Goal: Task Accomplishment & Management: Complete application form

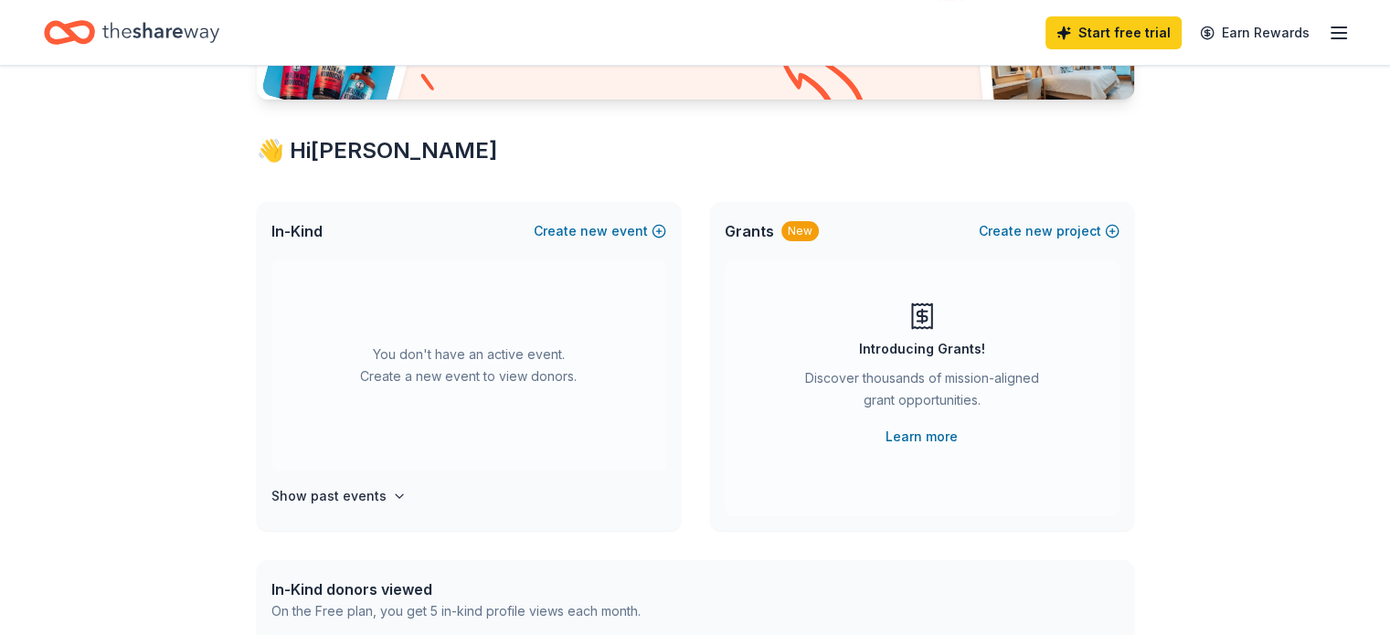
scroll to position [265, 0]
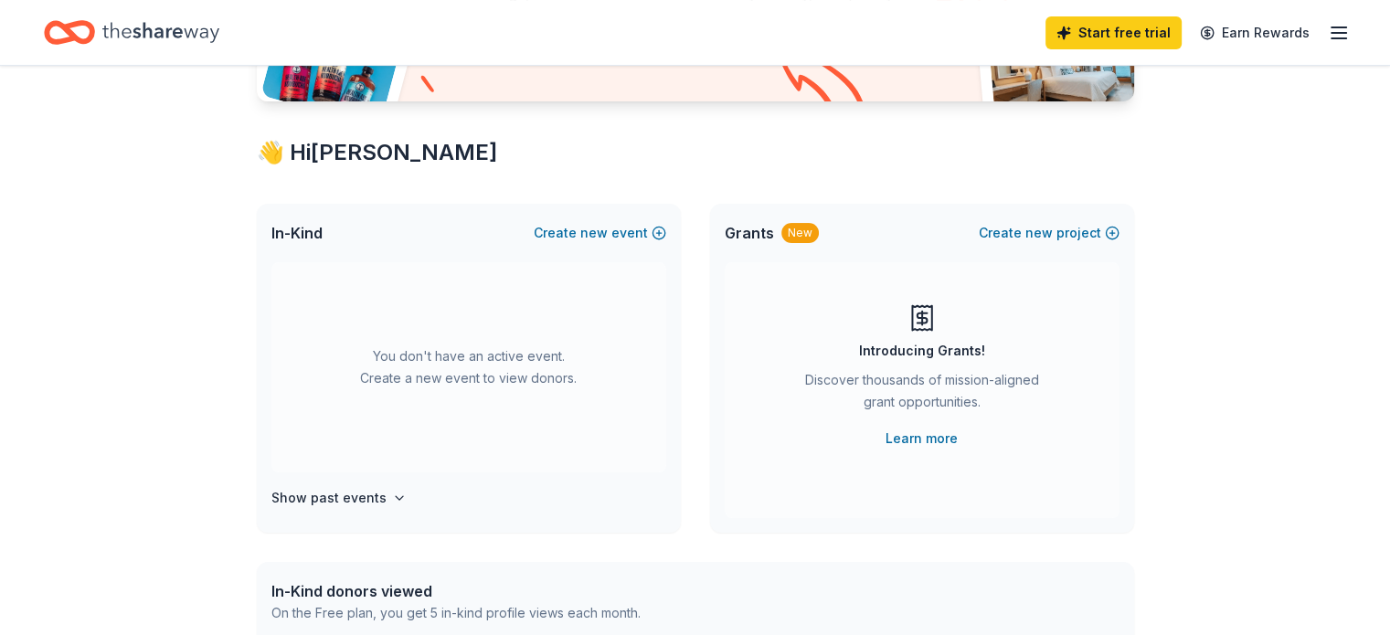
click at [212, 36] on icon "Home" at bounding box center [160, 32] width 117 height 37
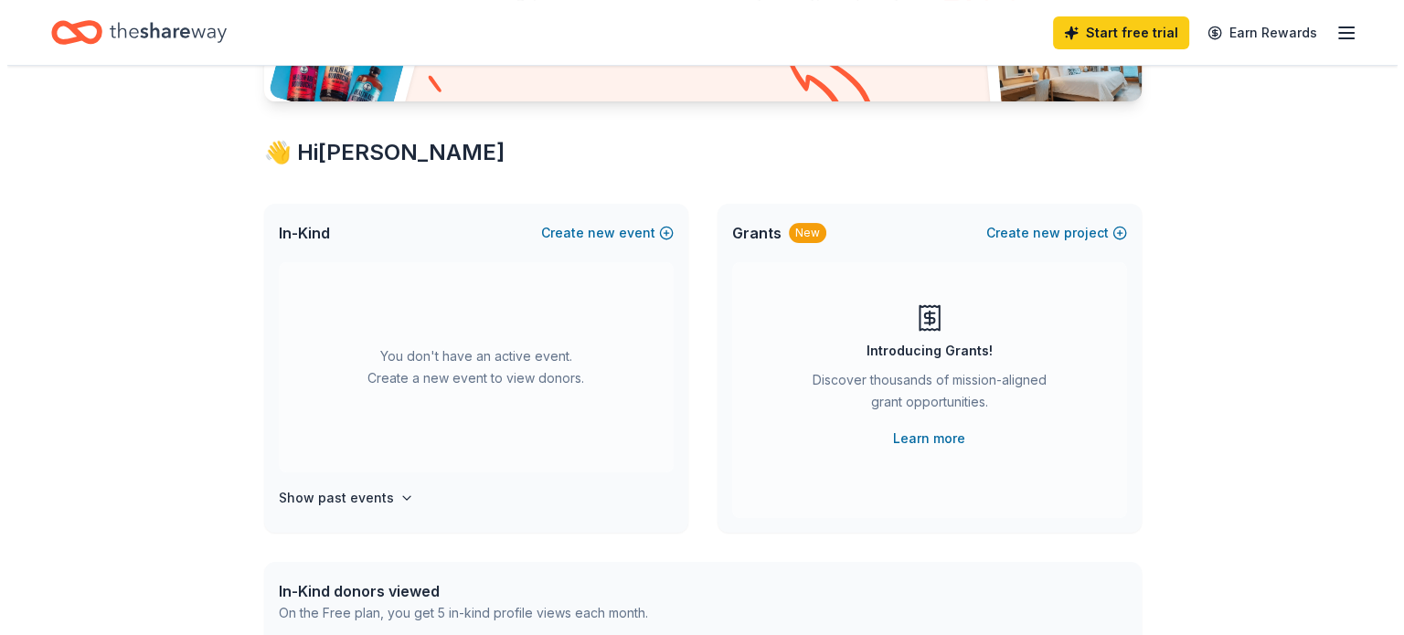
scroll to position [0, 0]
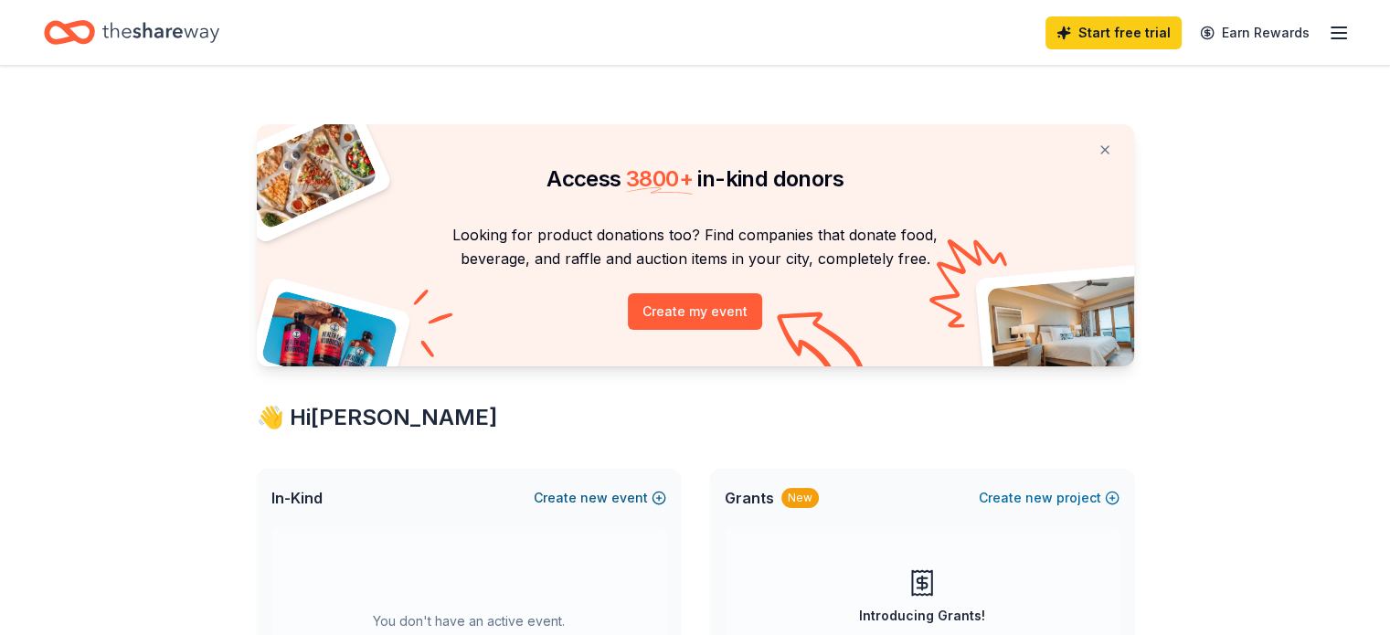
click at [618, 504] on button "Create new event" at bounding box center [600, 498] width 133 height 22
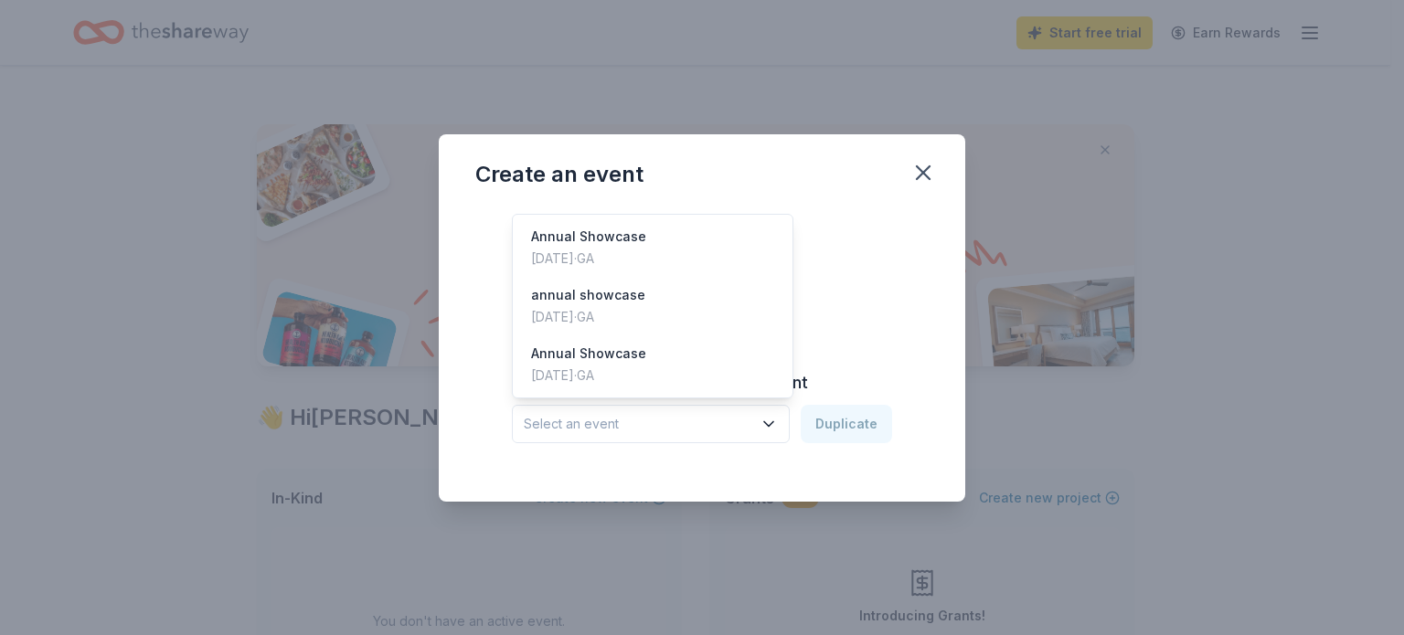
click at [762, 438] on button "Select an event" at bounding box center [651, 424] width 278 height 38
click at [614, 262] on div "Feb 15, 2025 · GA" at bounding box center [588, 259] width 115 height 22
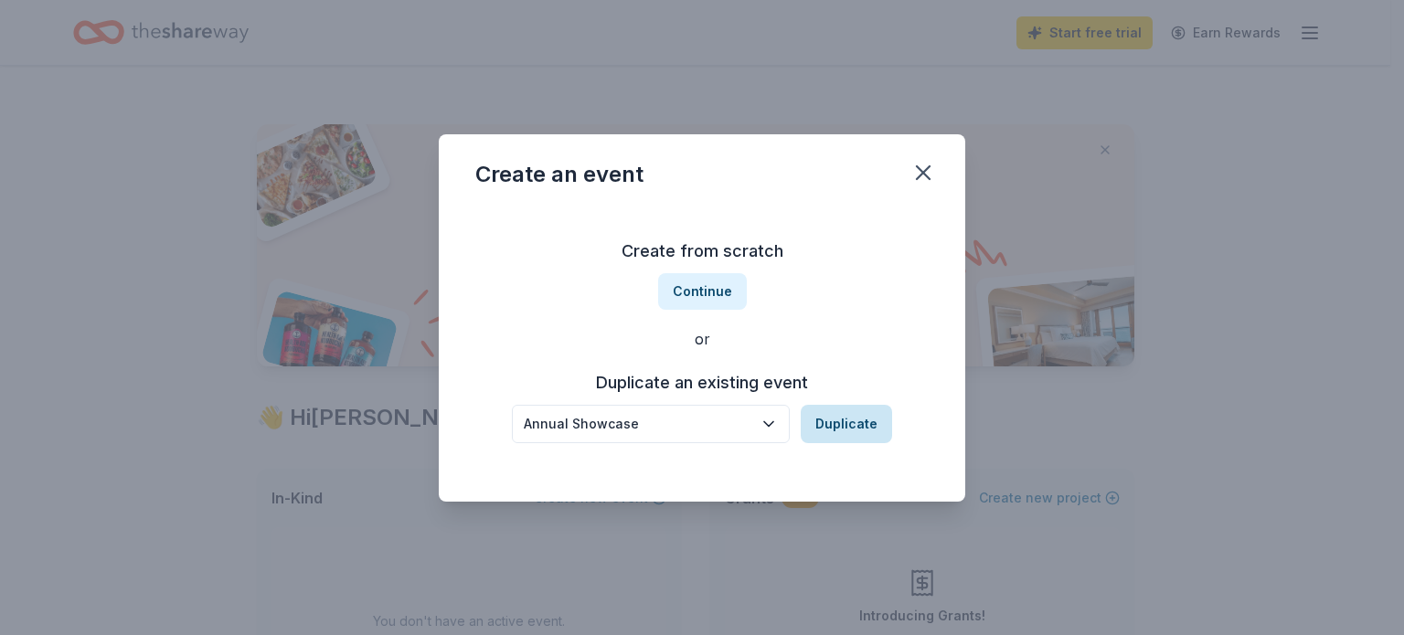
click at [847, 438] on button "Duplicate" at bounding box center [846, 424] width 91 height 38
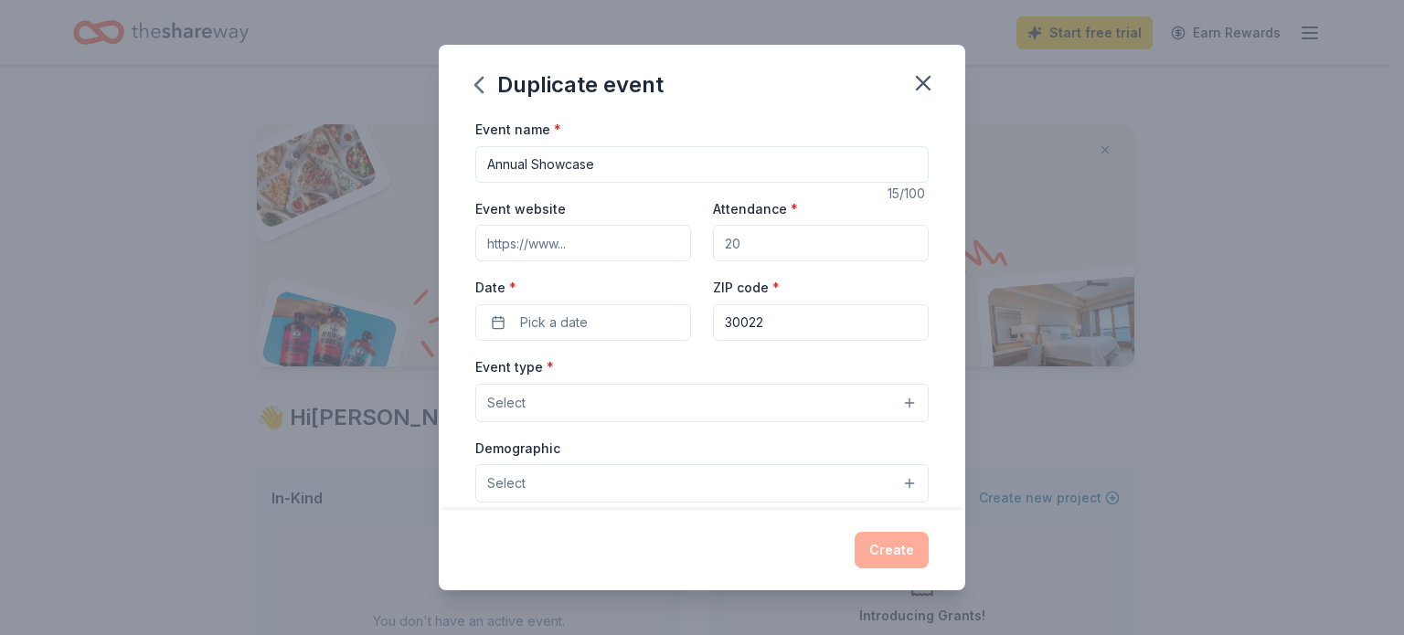
click at [610, 416] on button "Select" at bounding box center [701, 403] width 453 height 38
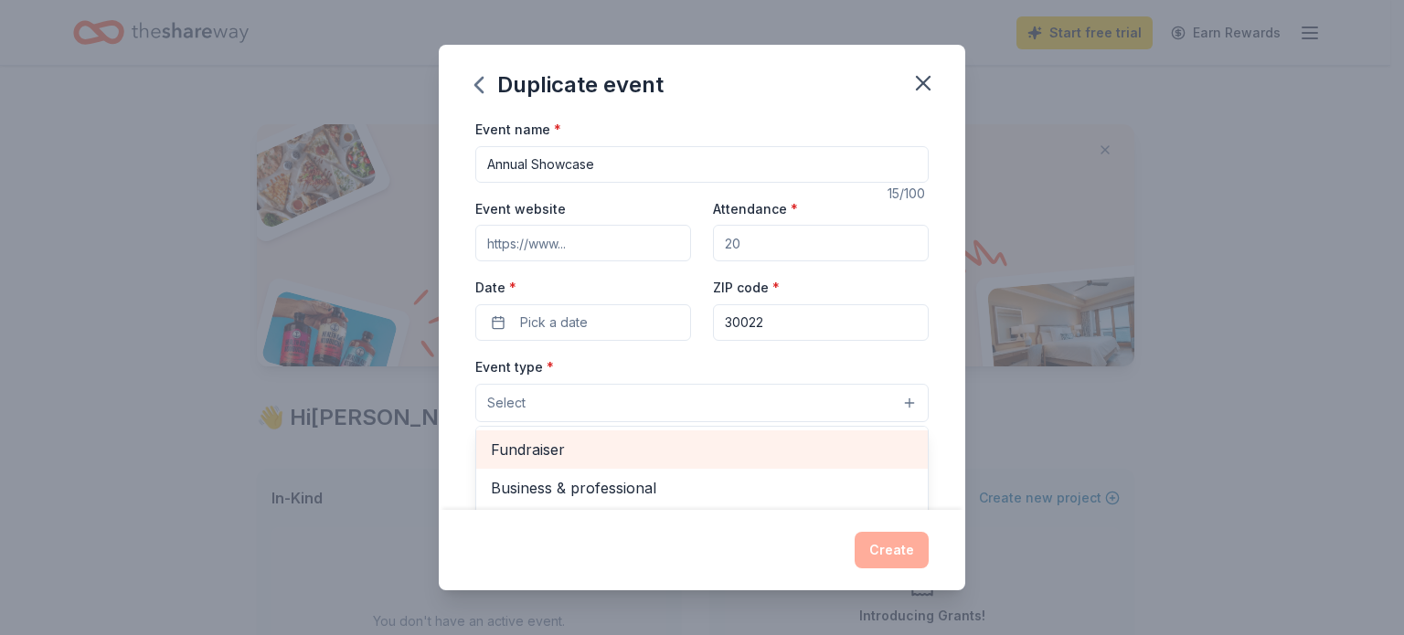
click at [599, 449] on span "Fundraiser" at bounding box center [702, 450] width 422 height 24
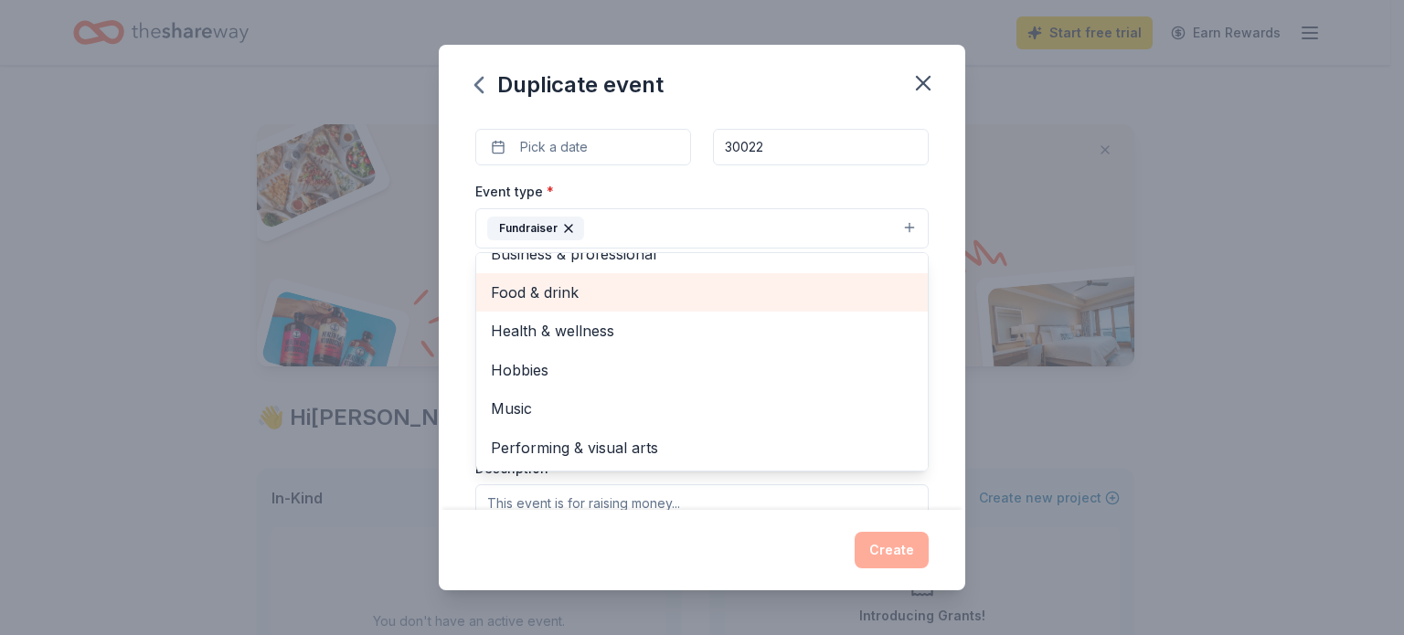
scroll to position [175, 0]
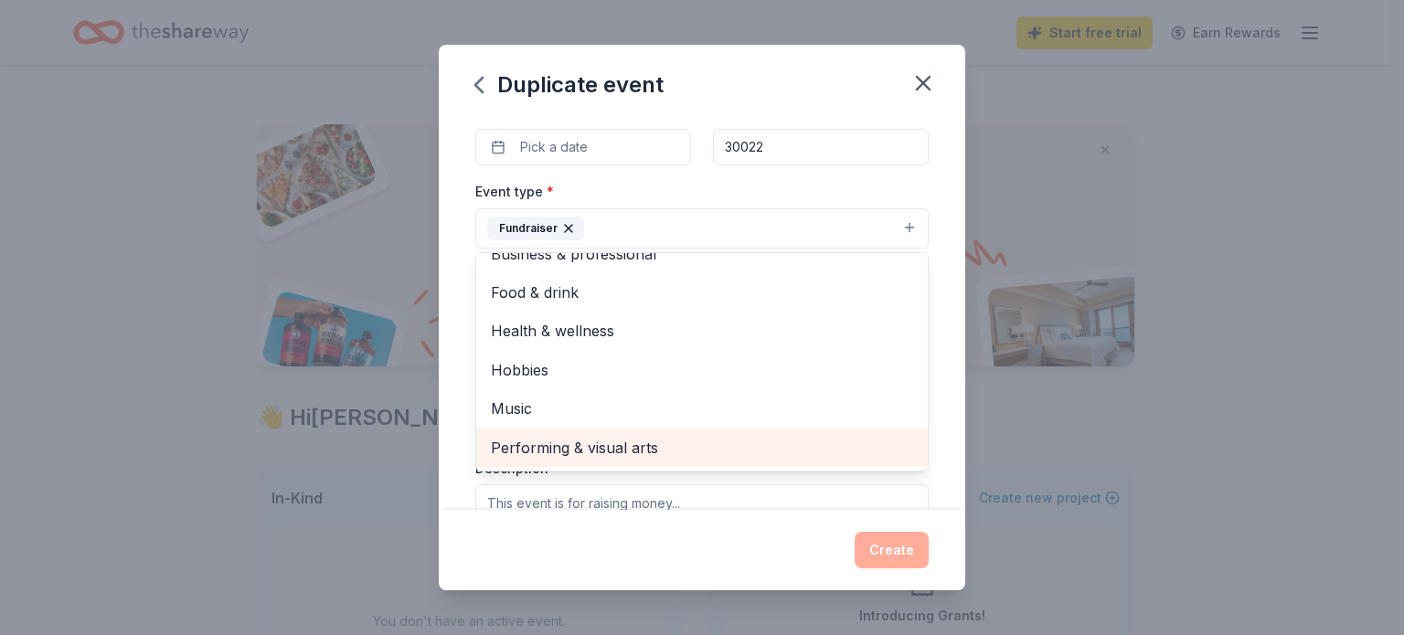
click at [599, 449] on span "Performing & visual arts" at bounding box center [702, 448] width 422 height 24
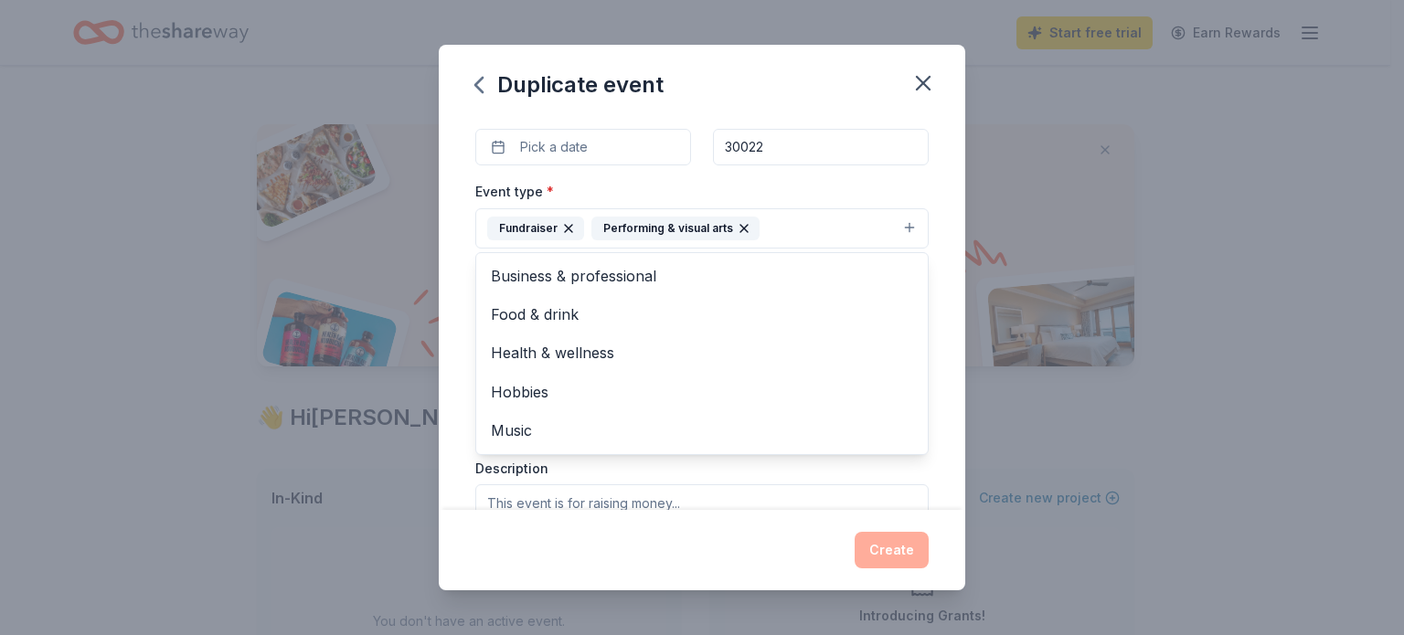
click at [695, 548] on div "Duplicate event Event name * Annual Showcase 15 /100 Event website Attendance *…" at bounding box center [702, 318] width 526 height 546
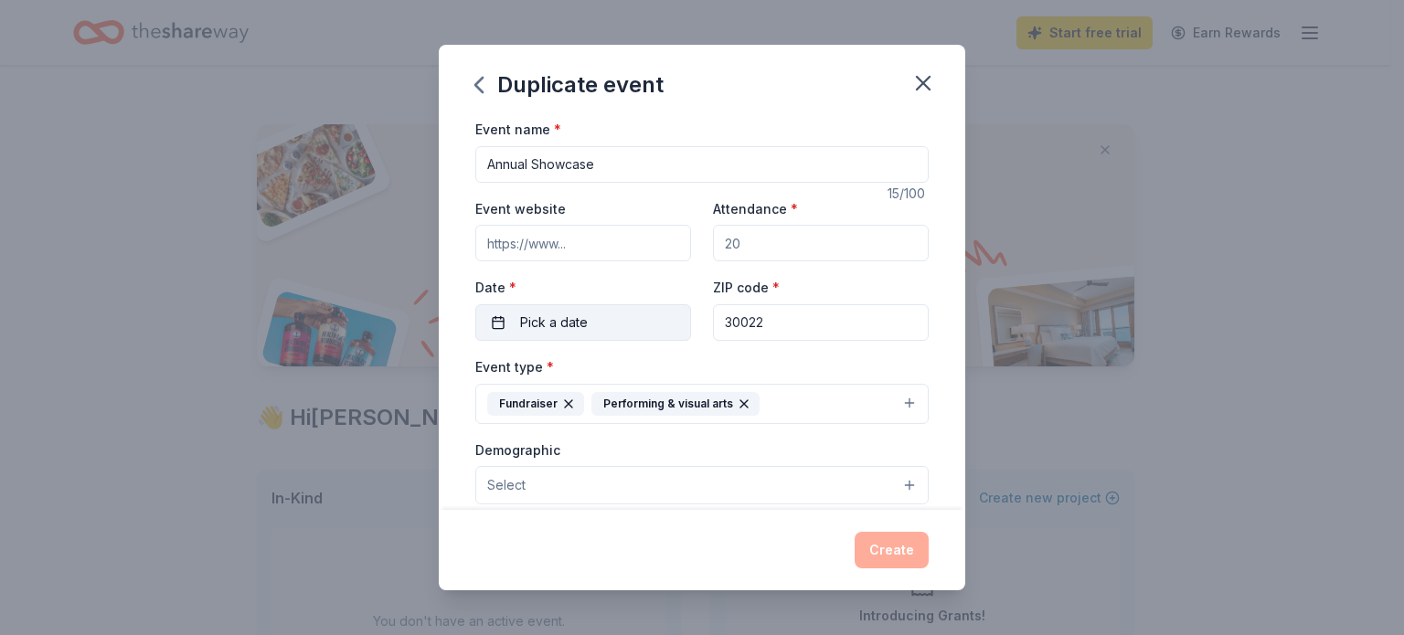
click at [648, 317] on button "Pick a date" at bounding box center [583, 322] width 216 height 37
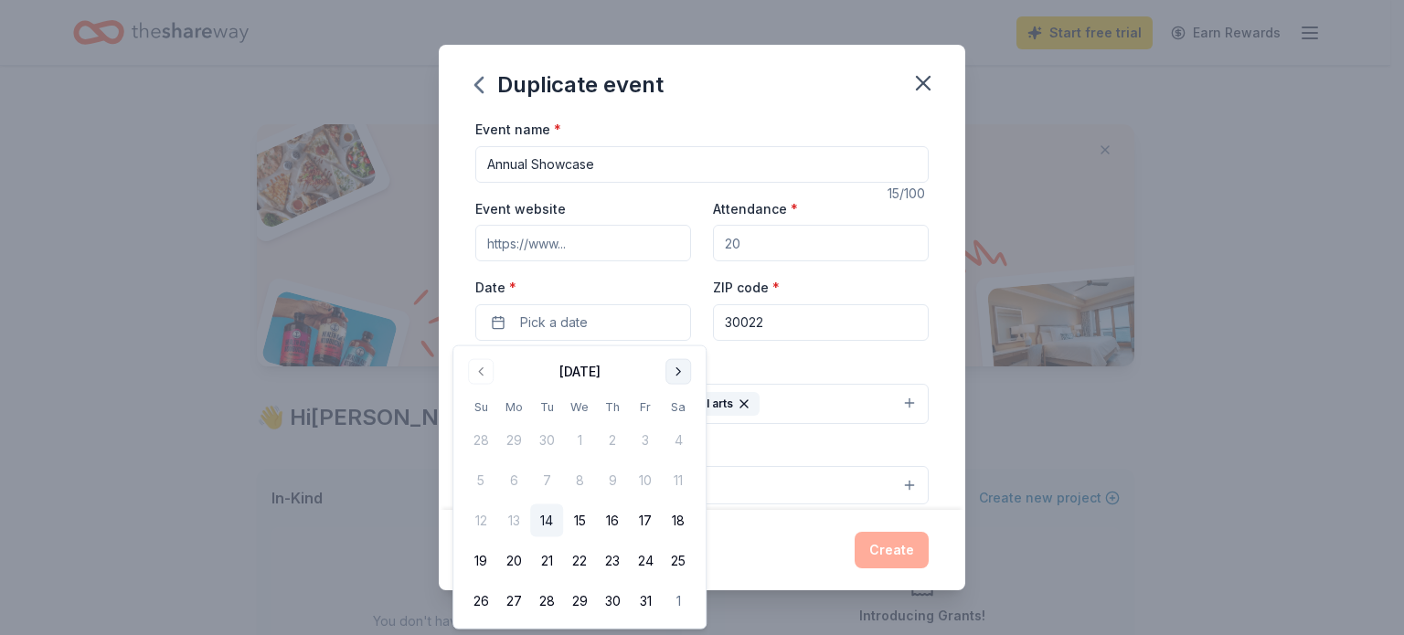
click at [680, 368] on button "Go to next month" at bounding box center [678, 372] width 26 height 26
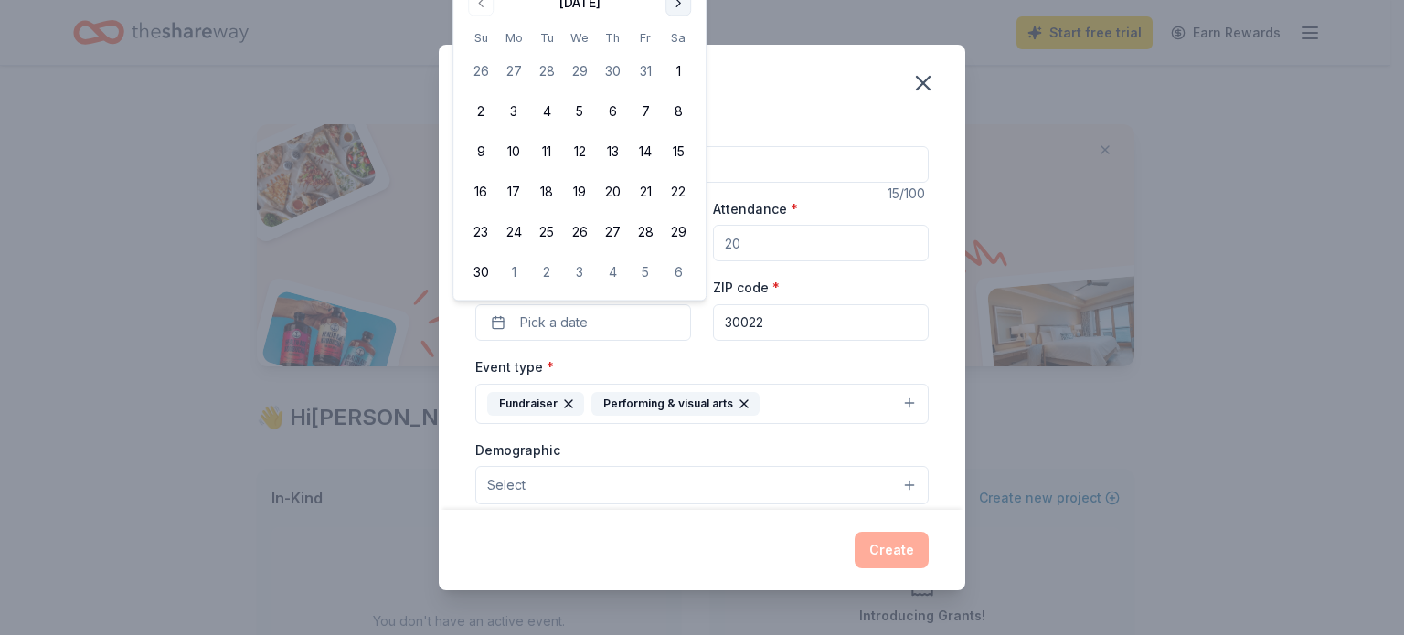
click at [680, 368] on div "Event type * Fundraiser Performing & visual arts" at bounding box center [701, 389] width 453 height 69
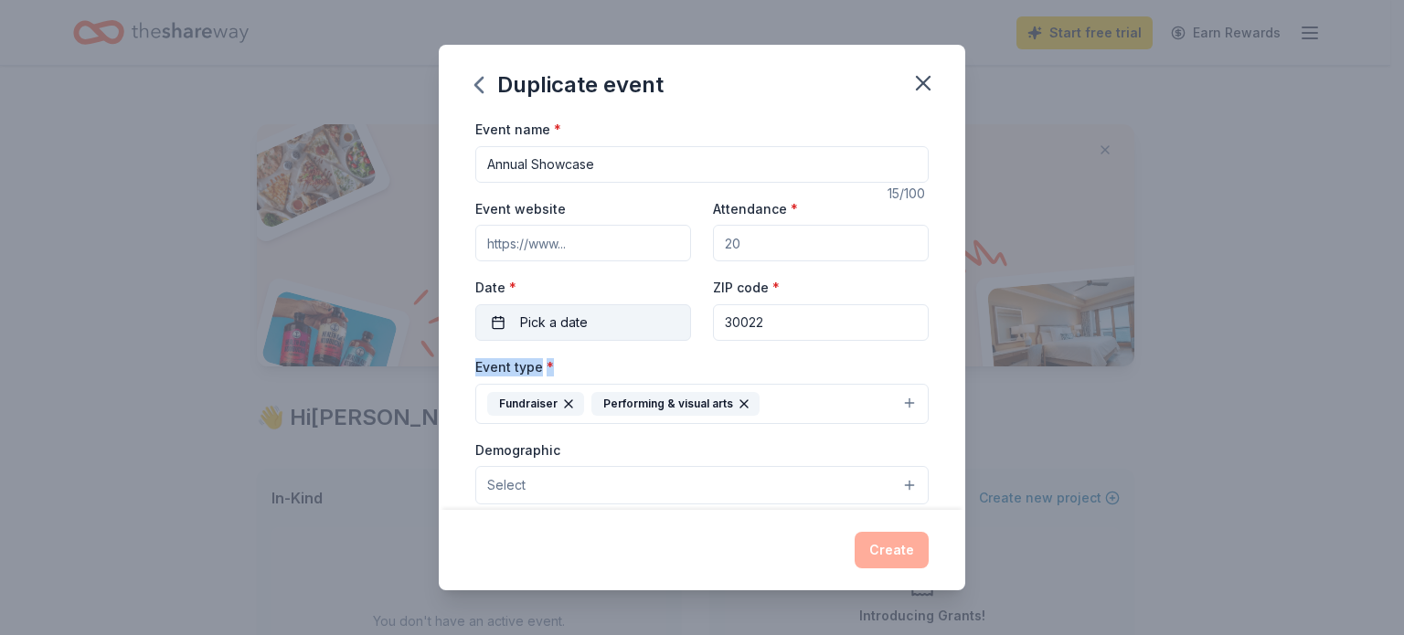
click at [651, 329] on button "Pick a date" at bounding box center [583, 322] width 216 height 37
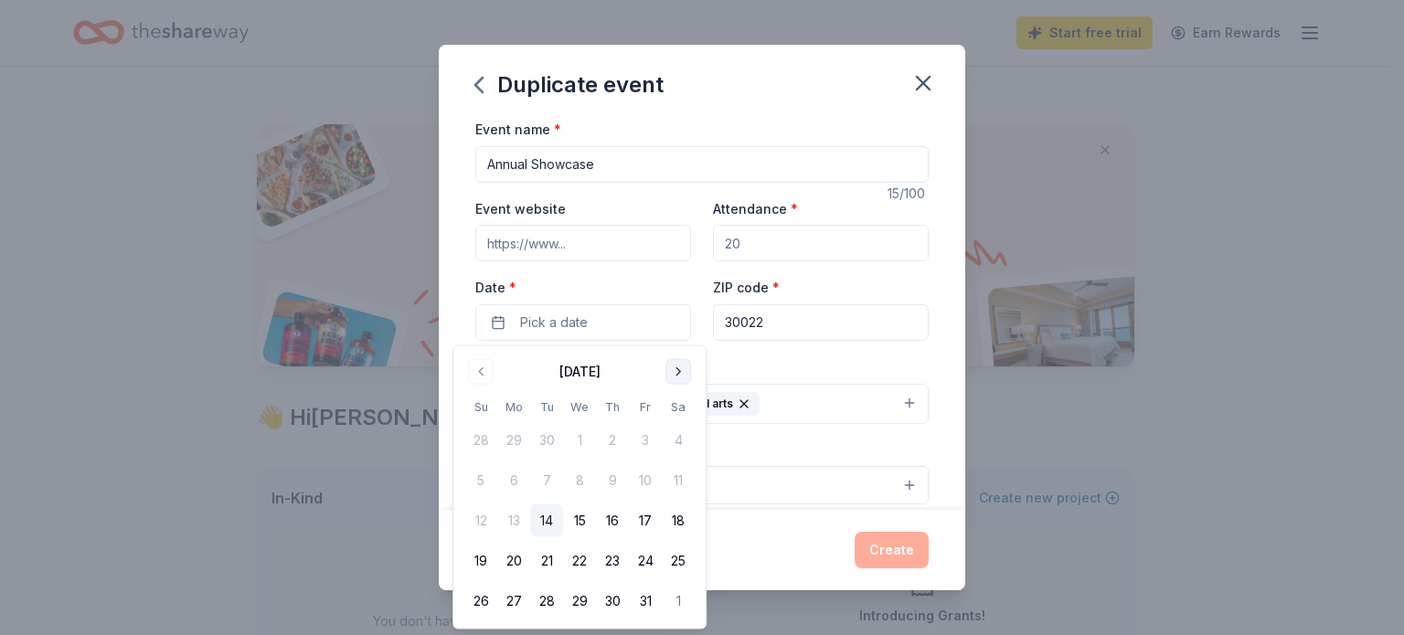
click at [674, 366] on button "Go to next month" at bounding box center [678, 372] width 26 height 26
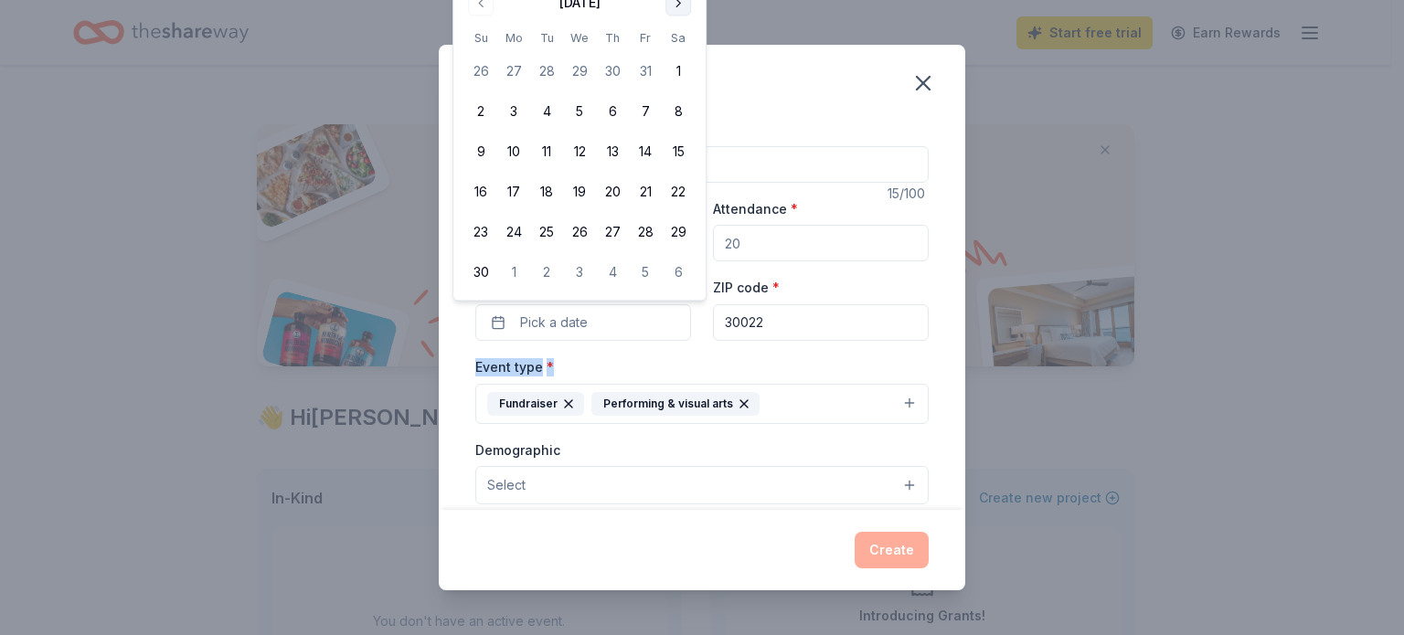
click at [675, 7] on button "Go to next month" at bounding box center [678, 3] width 26 height 26
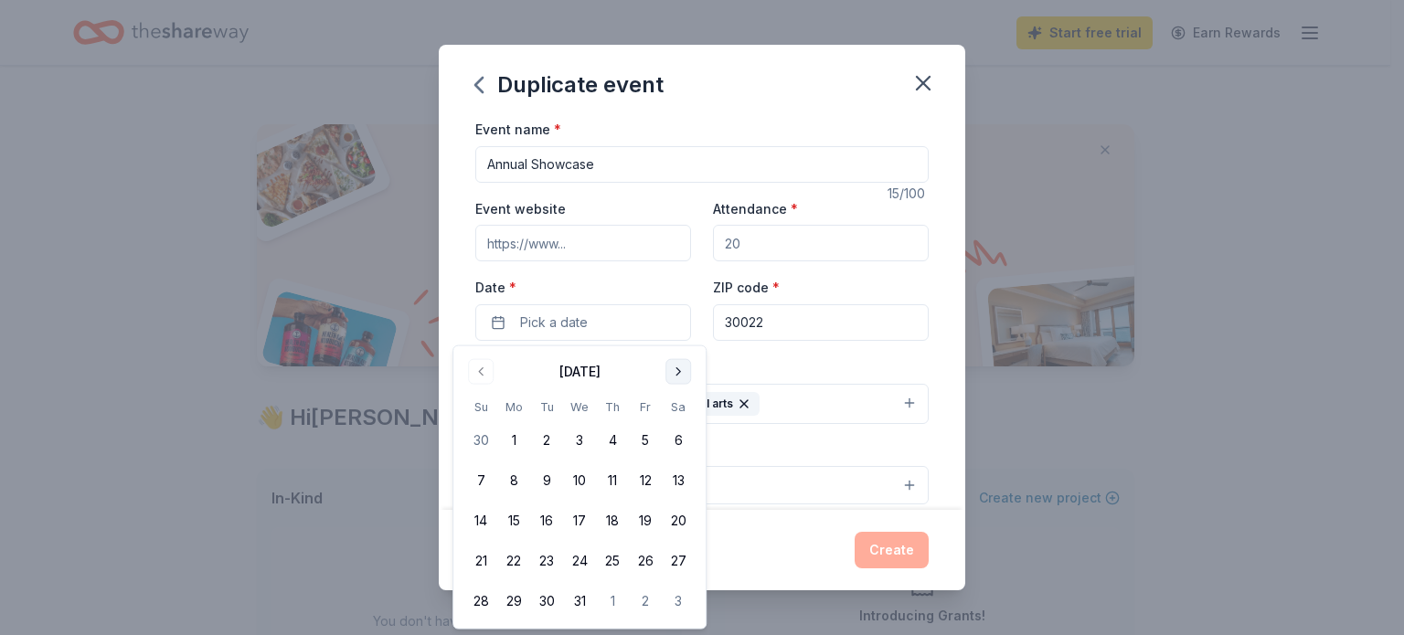
click at [673, 366] on button "Go to next month" at bounding box center [678, 372] width 26 height 26
click at [675, 379] on button "Go to next month" at bounding box center [678, 372] width 26 height 26
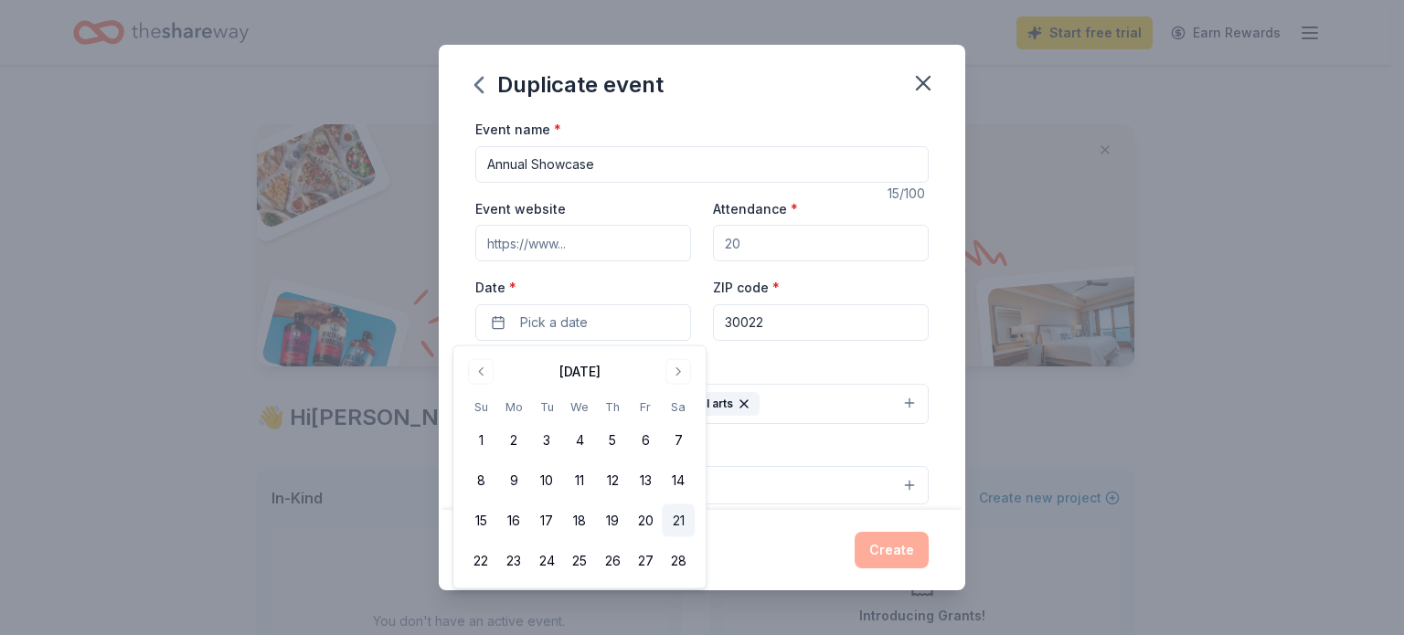
click at [670, 518] on button "21" at bounding box center [678, 520] width 33 height 33
click at [907, 548] on div "Create" at bounding box center [701, 550] width 453 height 37
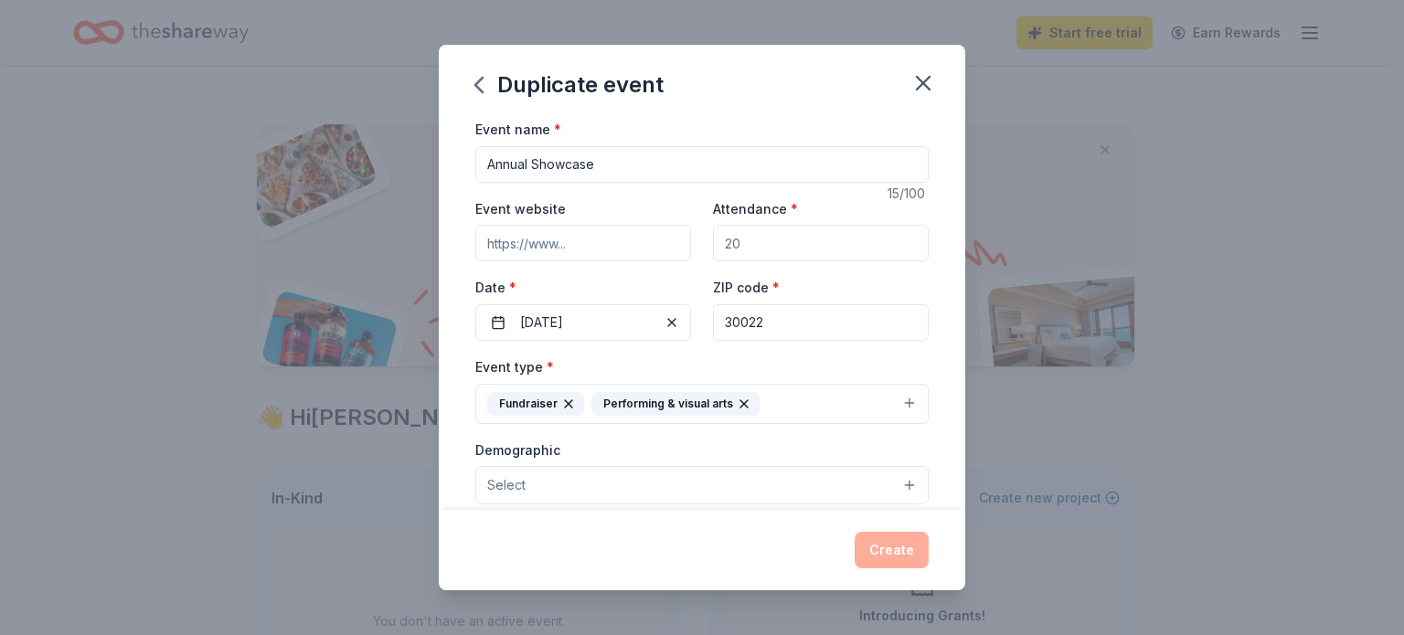
click at [831, 244] on input "Attendance *" at bounding box center [821, 243] width 216 height 37
type input "5"
type input "300"
click at [906, 552] on button "Create" at bounding box center [891, 550] width 74 height 37
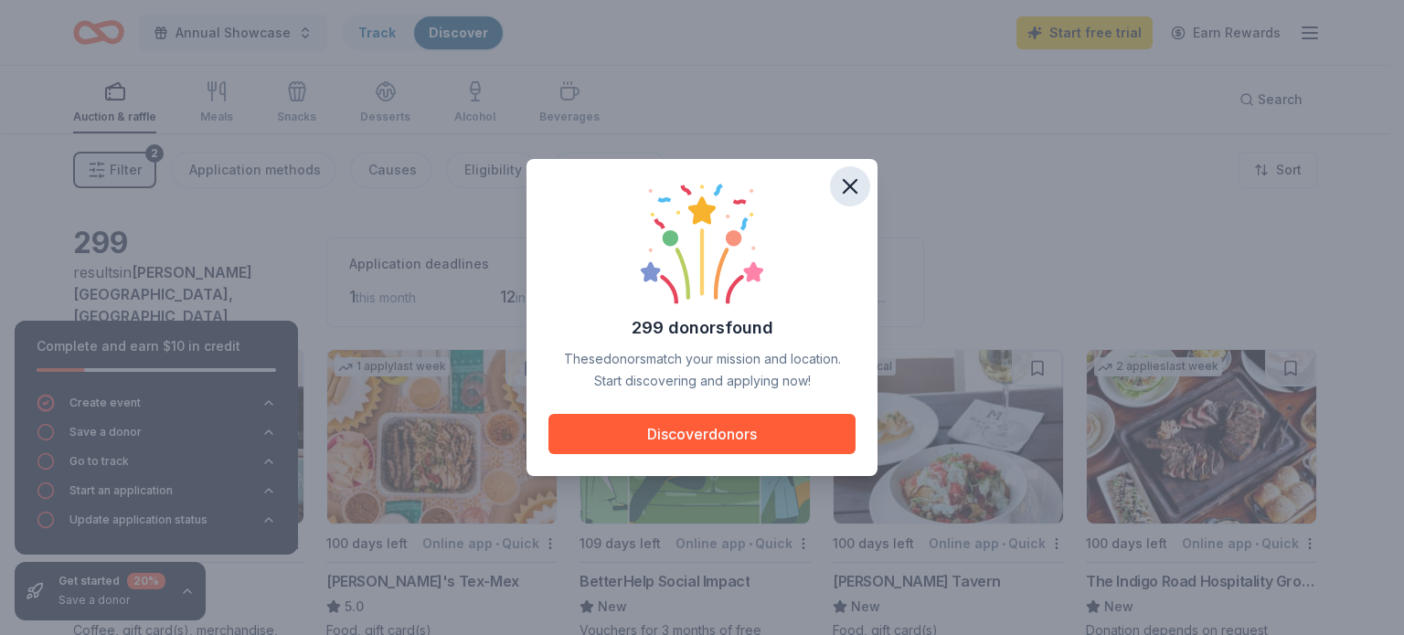
click at [849, 186] on icon "button" at bounding box center [849, 186] width 13 height 13
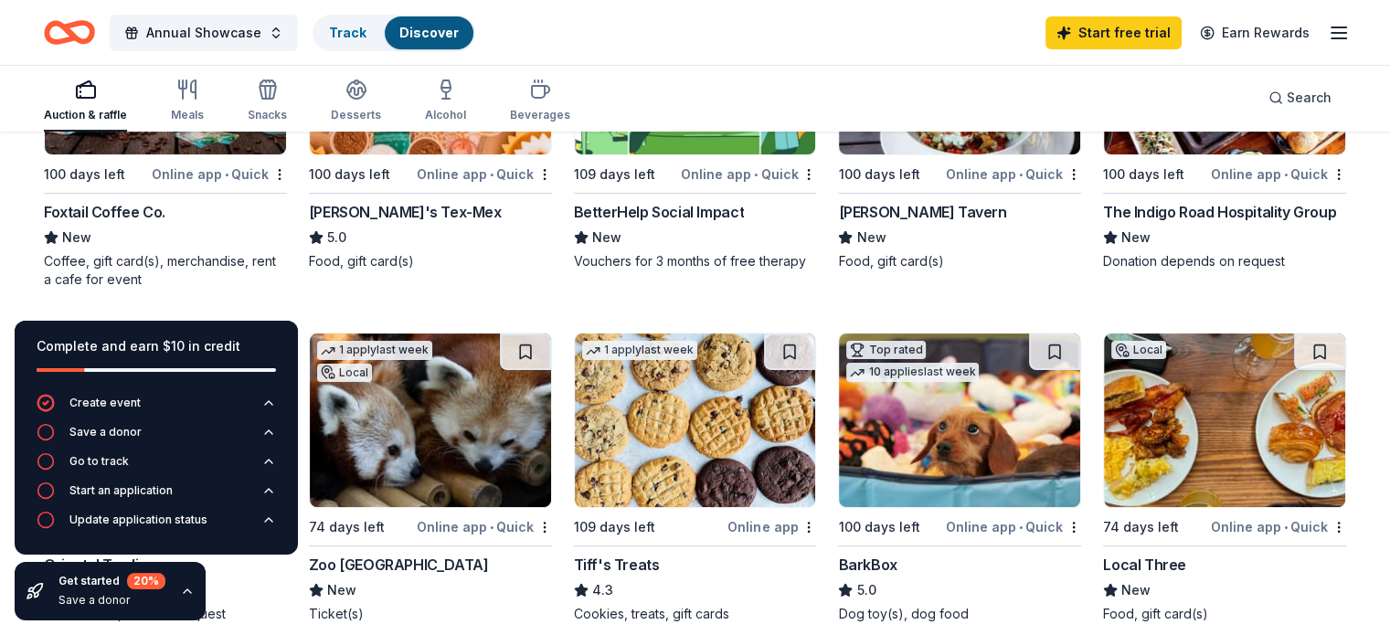
scroll to position [368, 0]
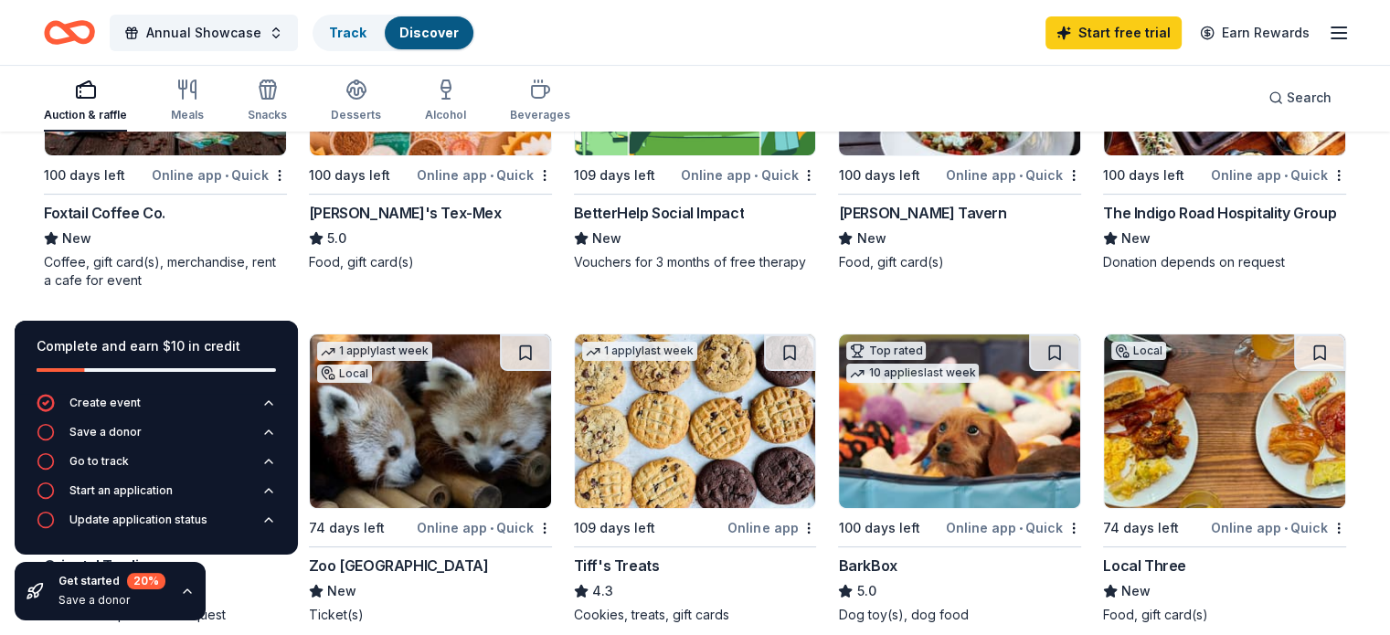
click at [713, 404] on img at bounding box center [695, 421] width 241 height 174
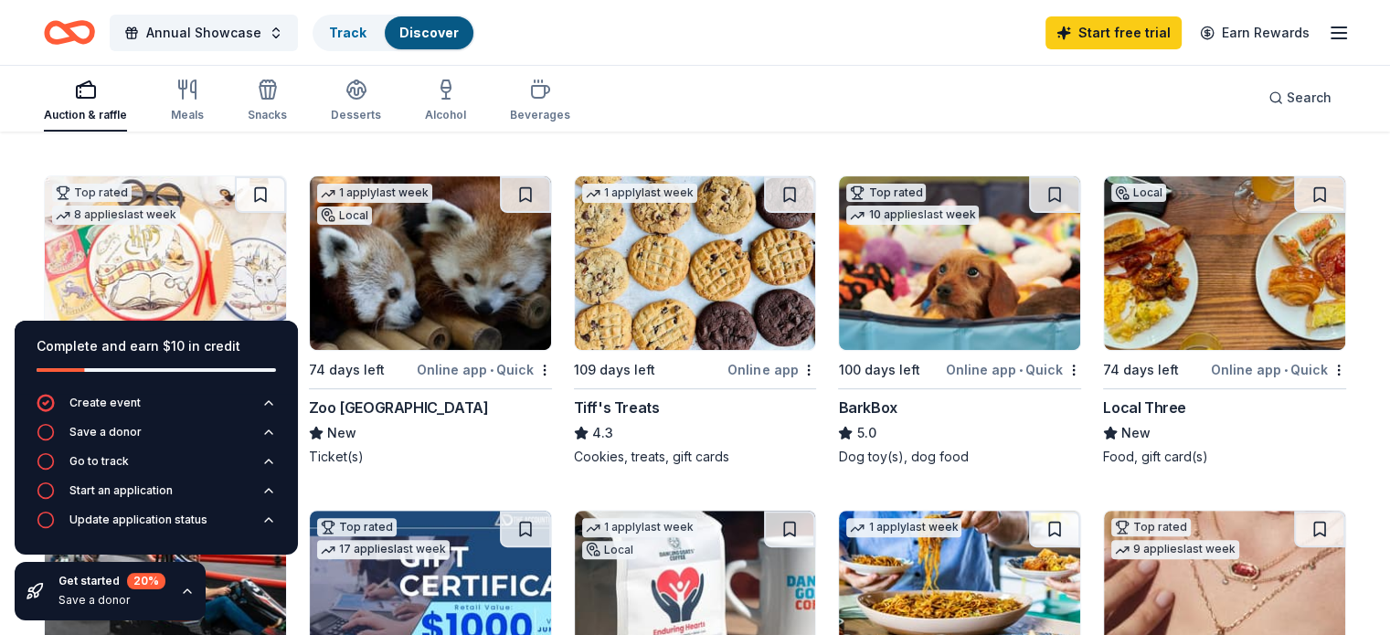
scroll to position [525, 0]
click at [476, 247] on img at bounding box center [430, 264] width 241 height 174
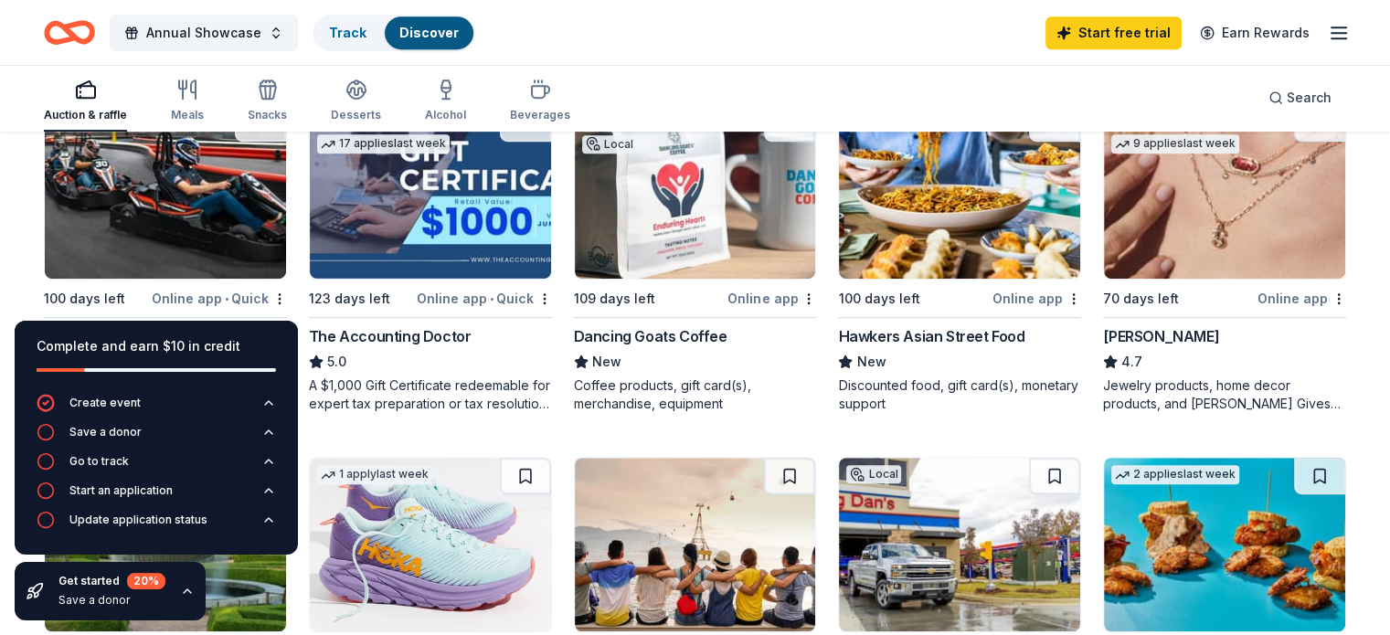
scroll to position [932, 0]
click at [198, 90] on icon "button" at bounding box center [187, 90] width 22 height 22
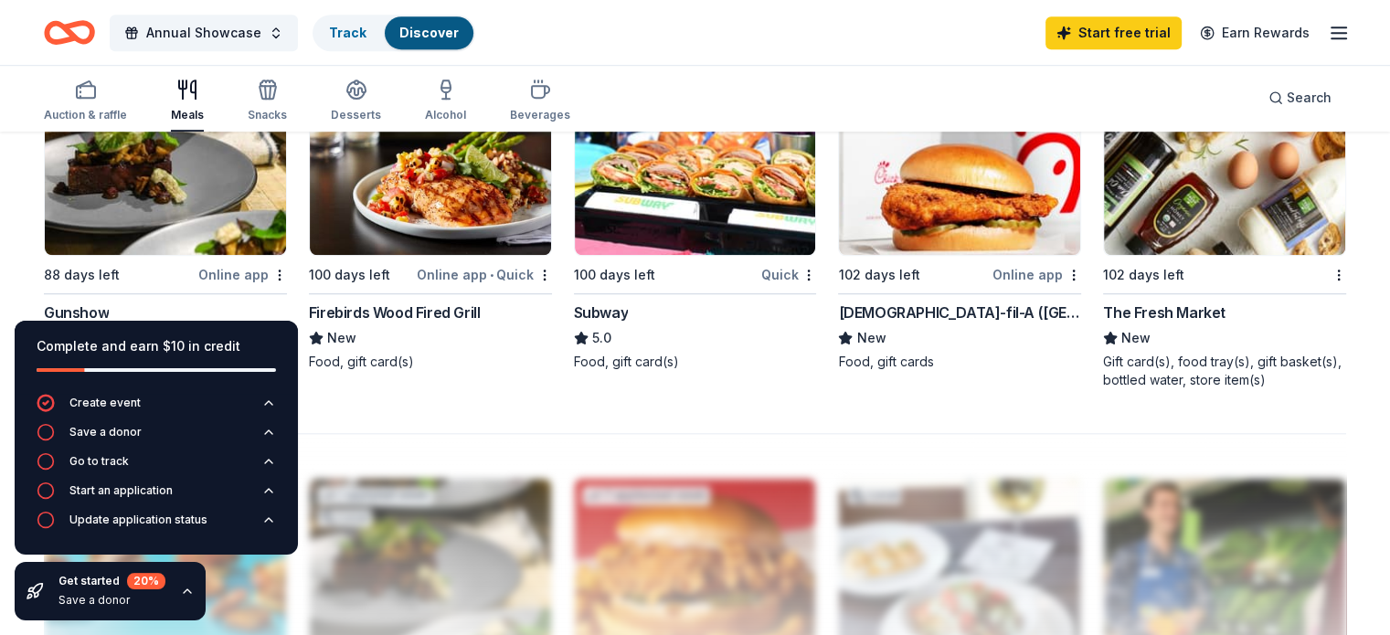
scroll to position [1330, 0]
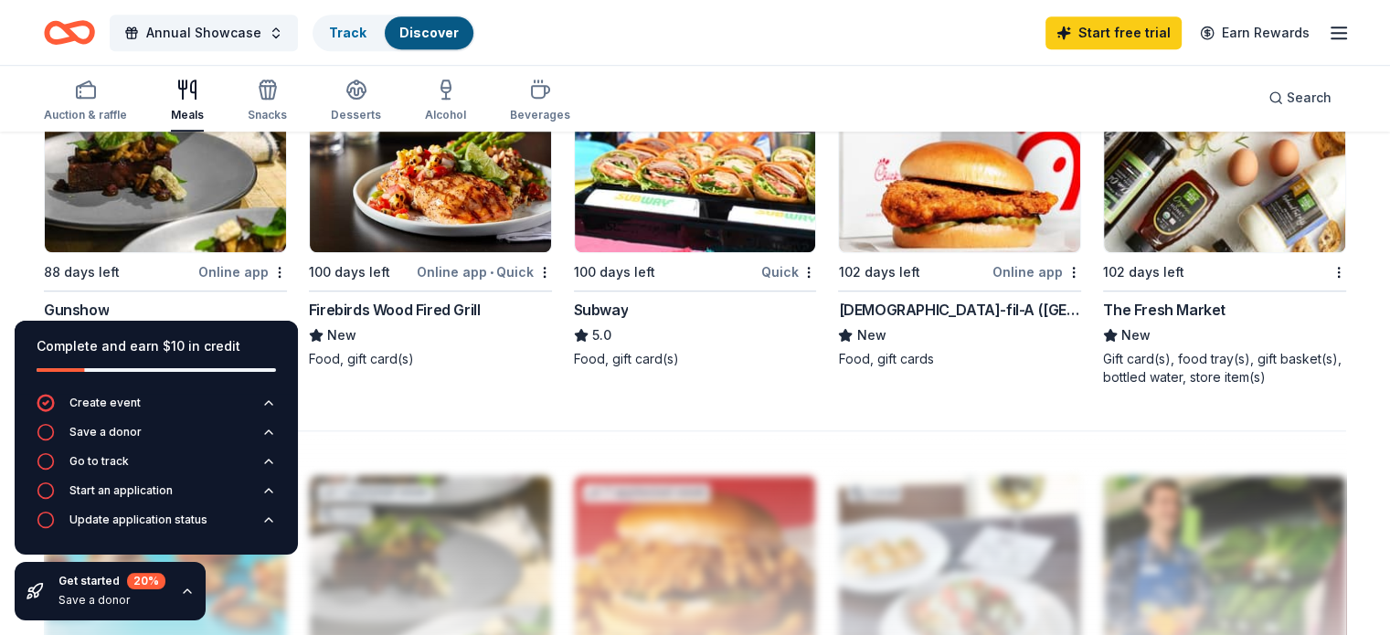
click at [1217, 189] on img at bounding box center [1224, 166] width 241 height 174
click at [471, 190] on img at bounding box center [430, 166] width 241 height 174
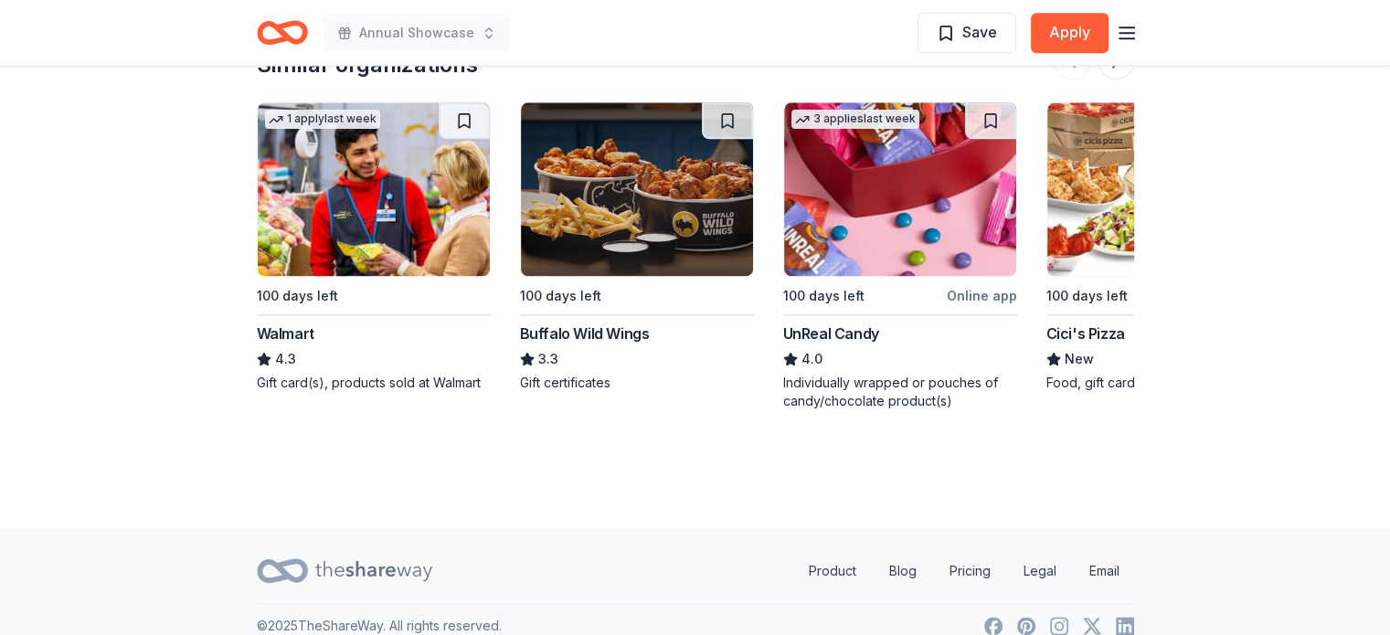
scroll to position [2342, 0]
click at [350, 131] on img at bounding box center [374, 190] width 232 height 174
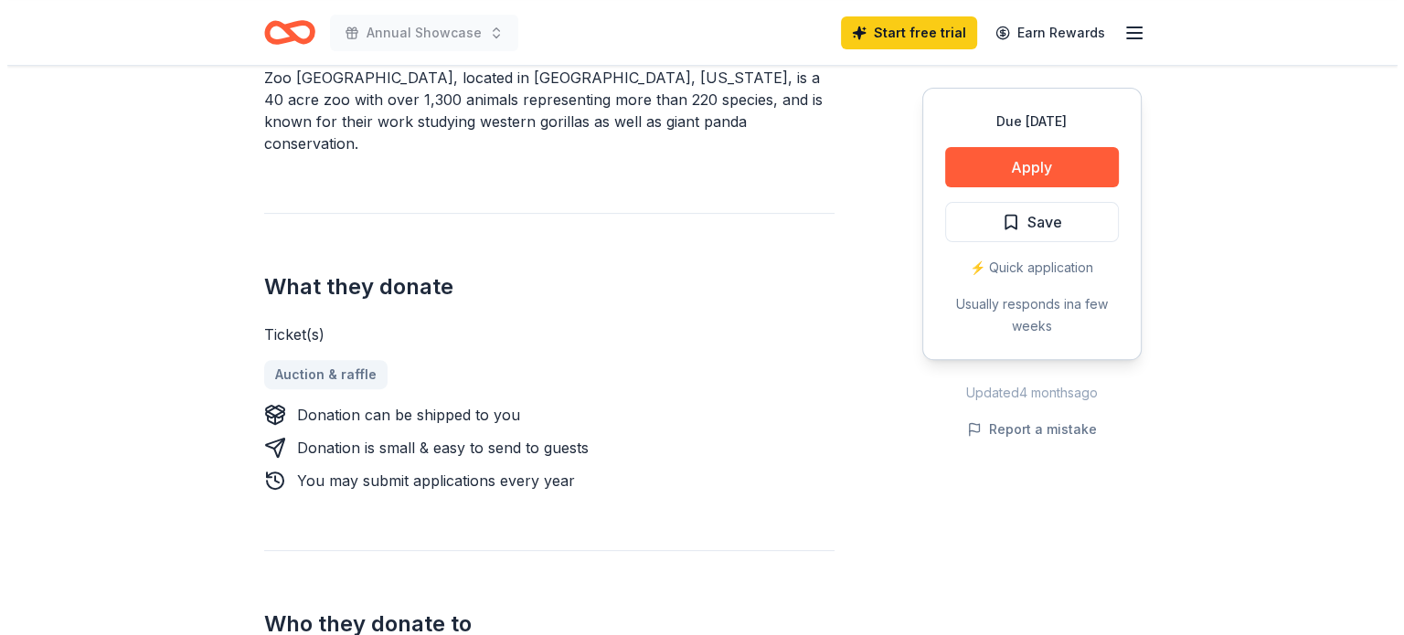
scroll to position [590, 0]
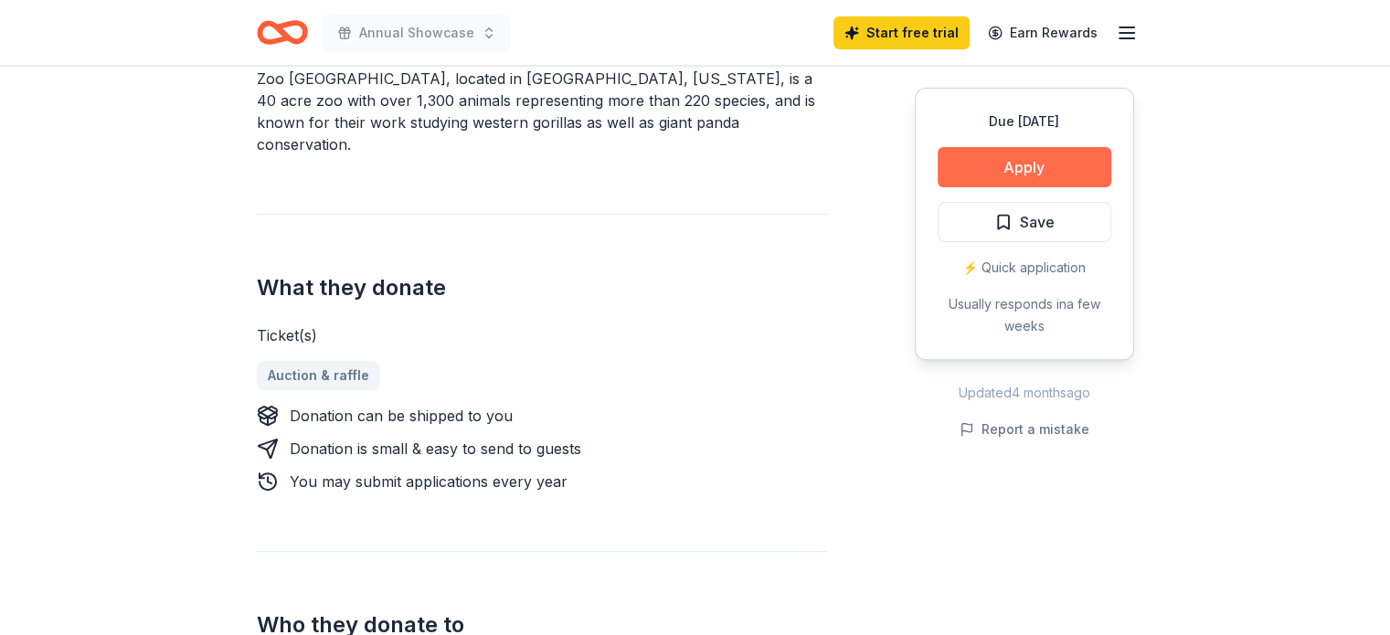
click at [1042, 166] on button "Apply" at bounding box center [1025, 167] width 174 height 40
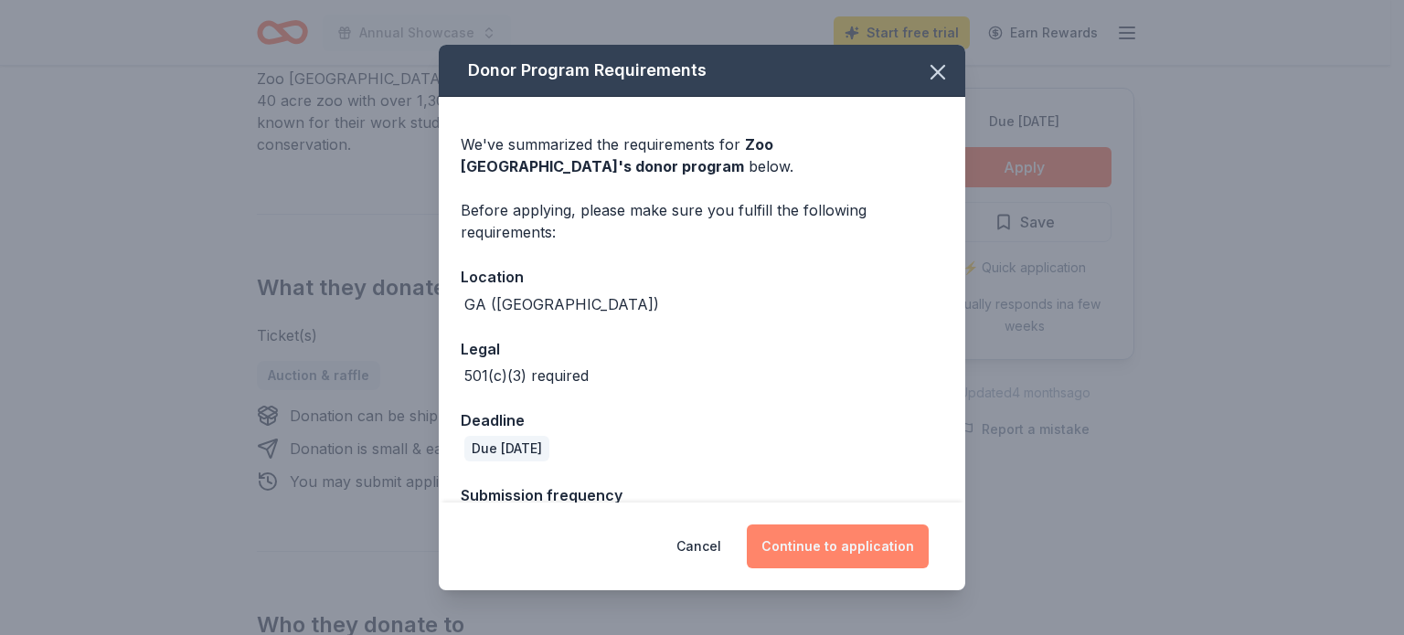
click at [896, 543] on button "Continue to application" at bounding box center [838, 547] width 182 height 44
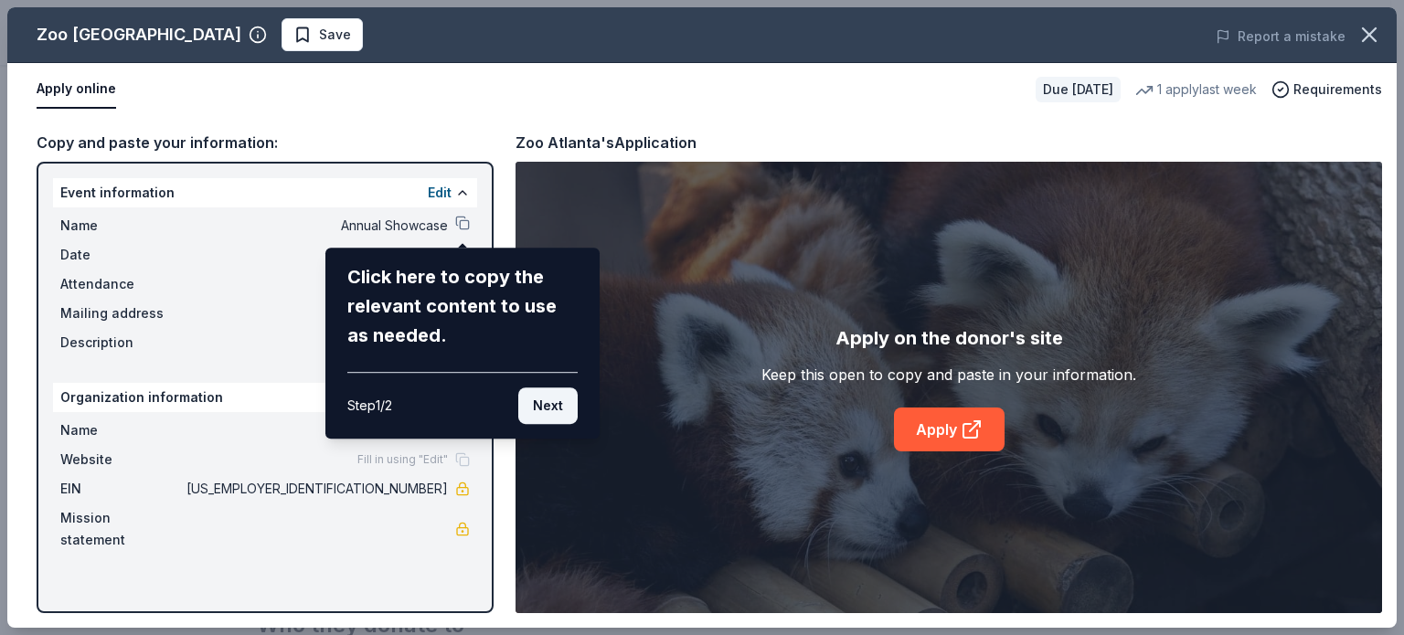
click at [548, 401] on button "Next" at bounding box center [547, 405] width 59 height 37
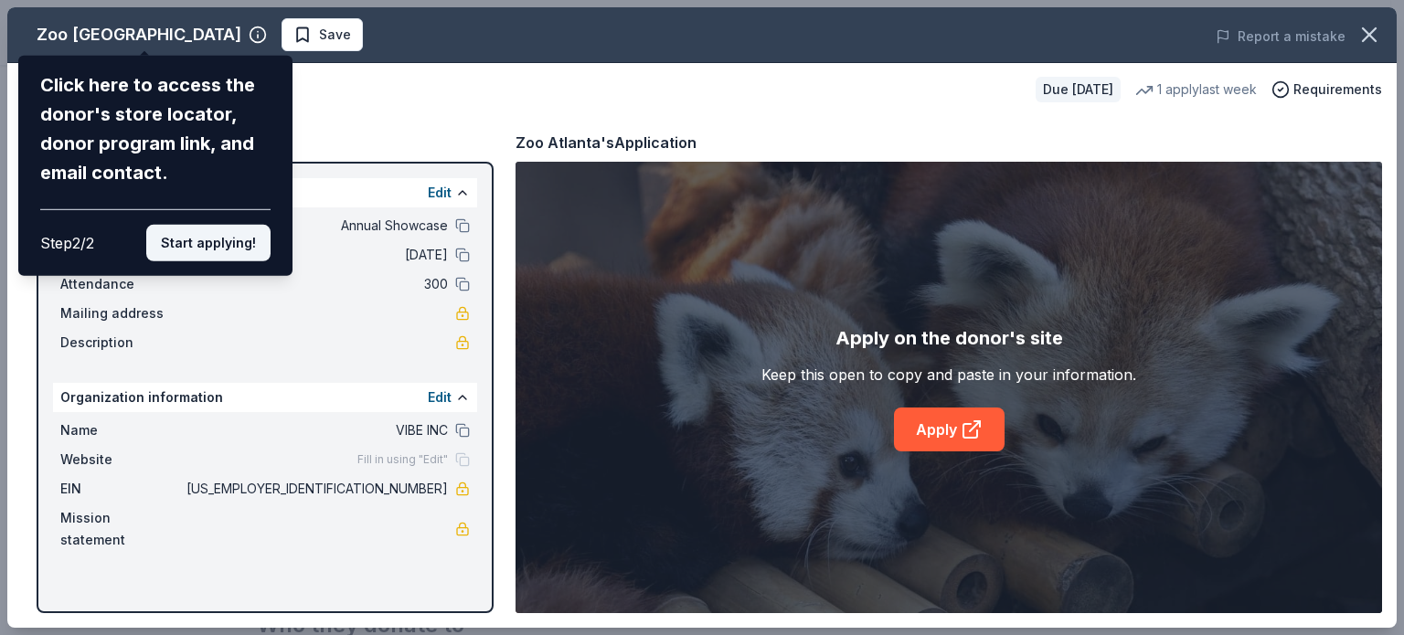
click at [234, 235] on button "Start applying!" at bounding box center [208, 243] width 124 height 37
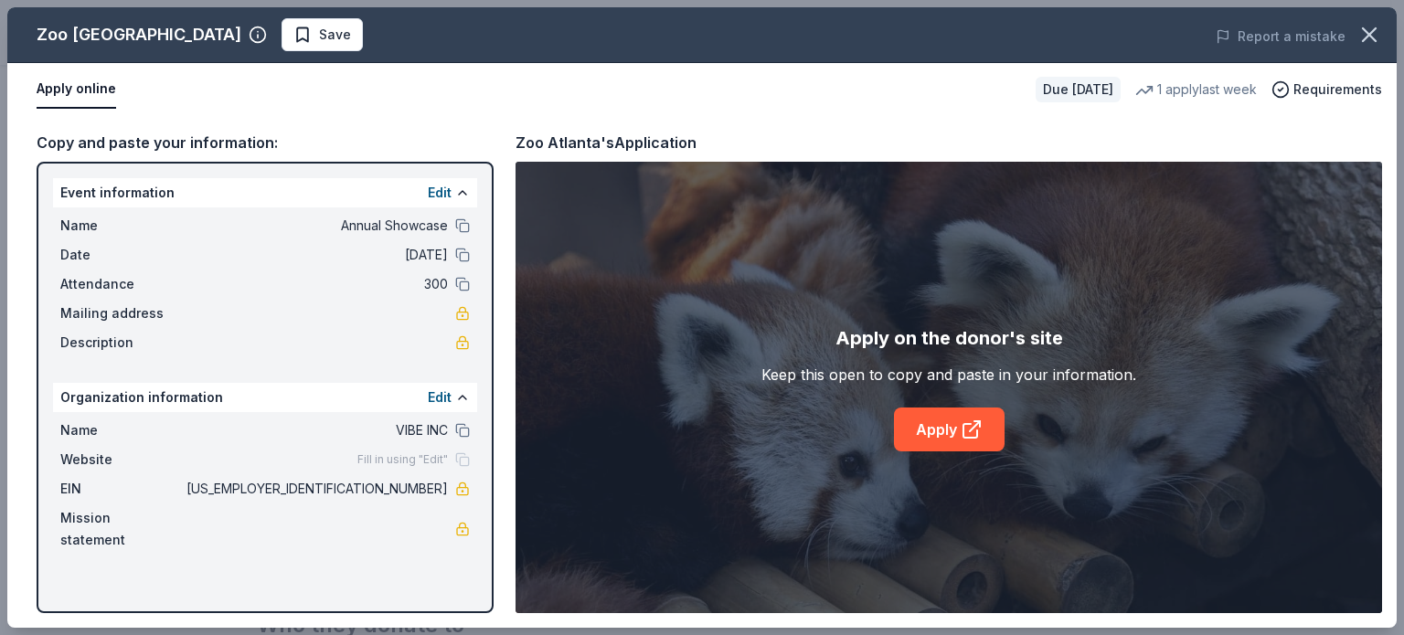
click at [932, 437] on link "Apply" at bounding box center [949, 430] width 111 height 44
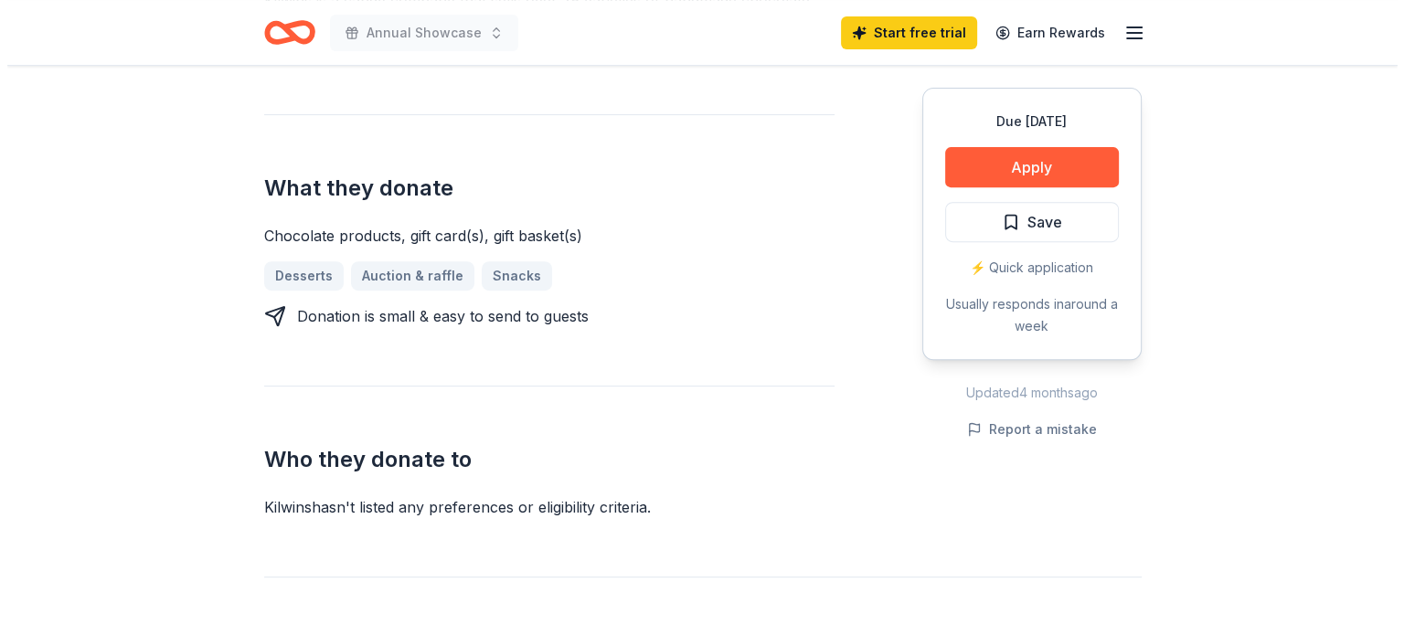
scroll to position [711, 0]
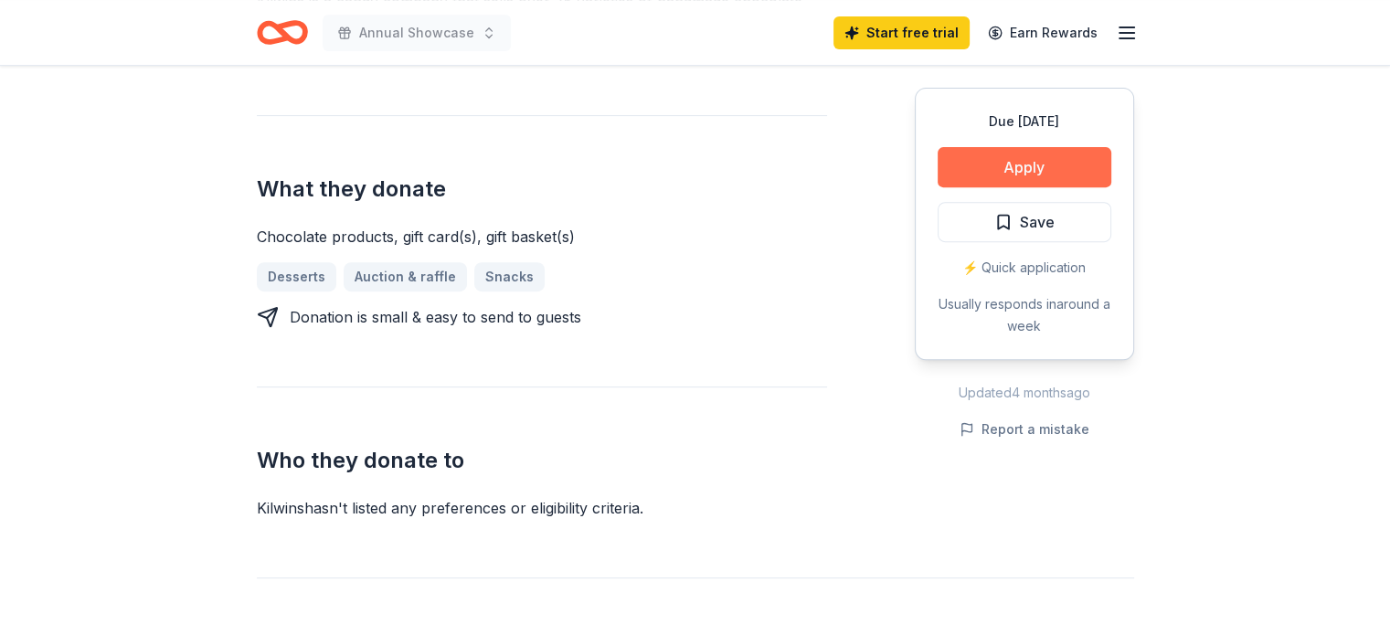
click at [1053, 173] on button "Apply" at bounding box center [1025, 167] width 174 height 40
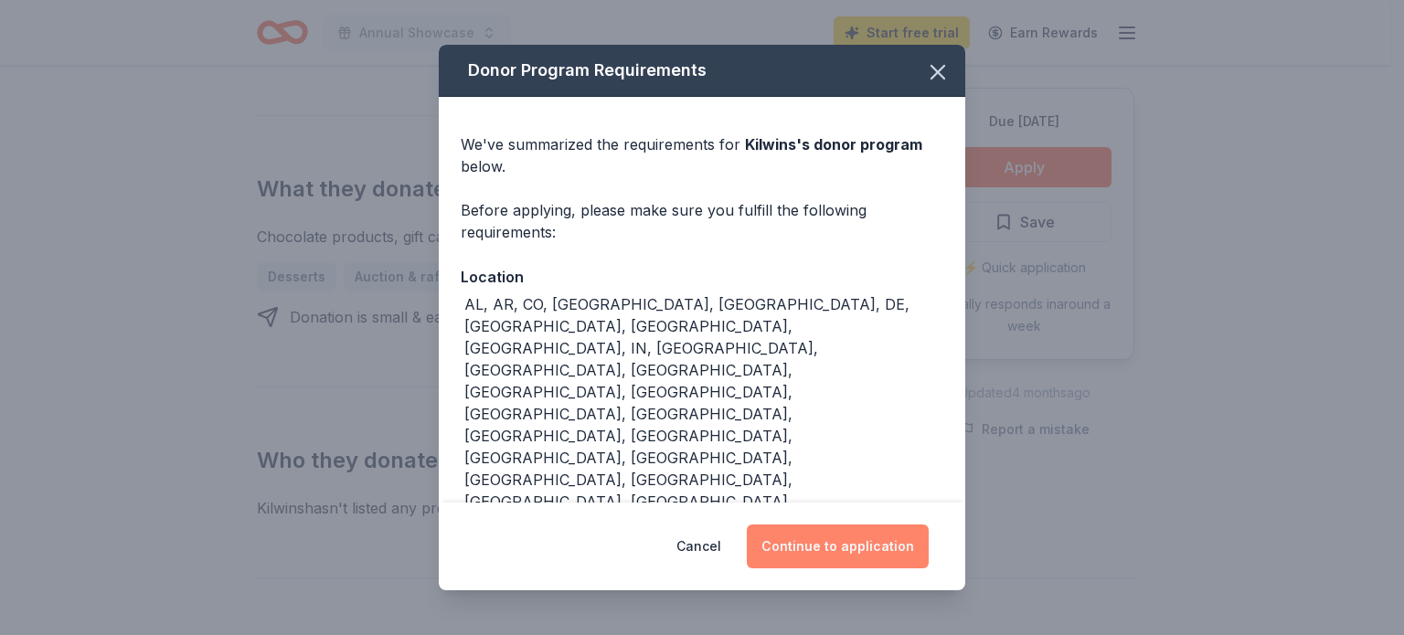
click at [823, 525] on button "Continue to application" at bounding box center [838, 547] width 182 height 44
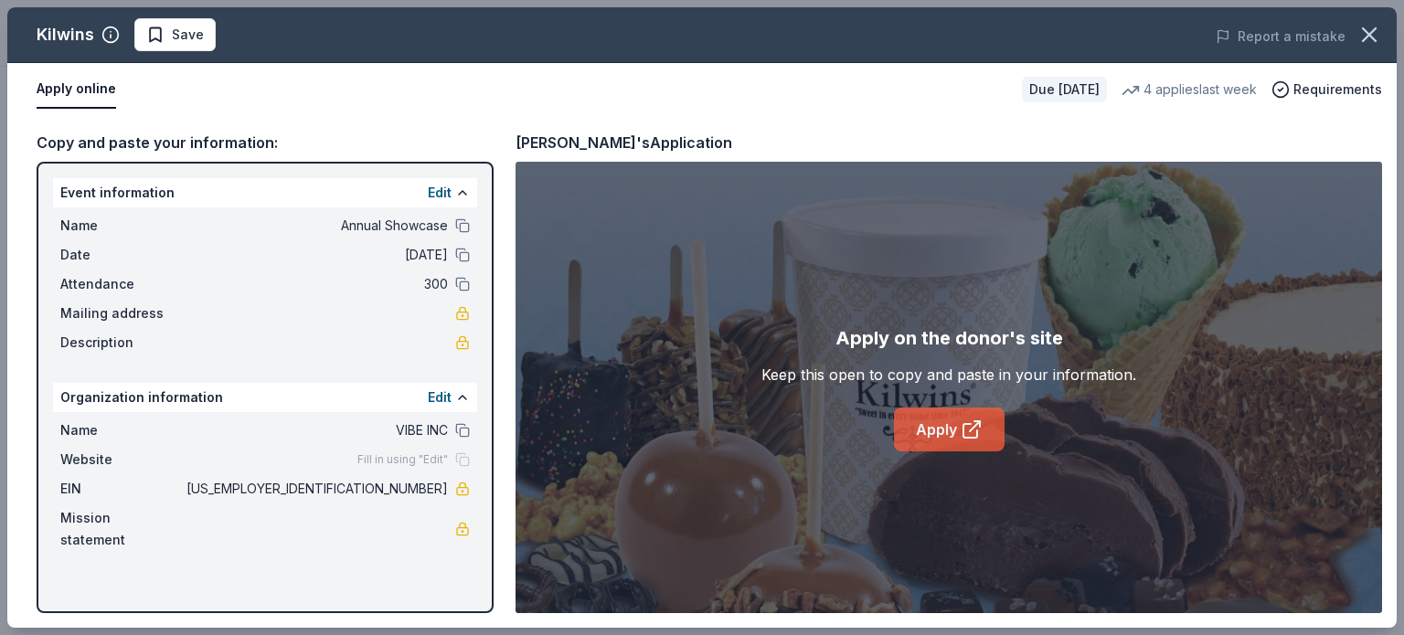
click at [986, 445] on link "Apply" at bounding box center [949, 430] width 111 height 44
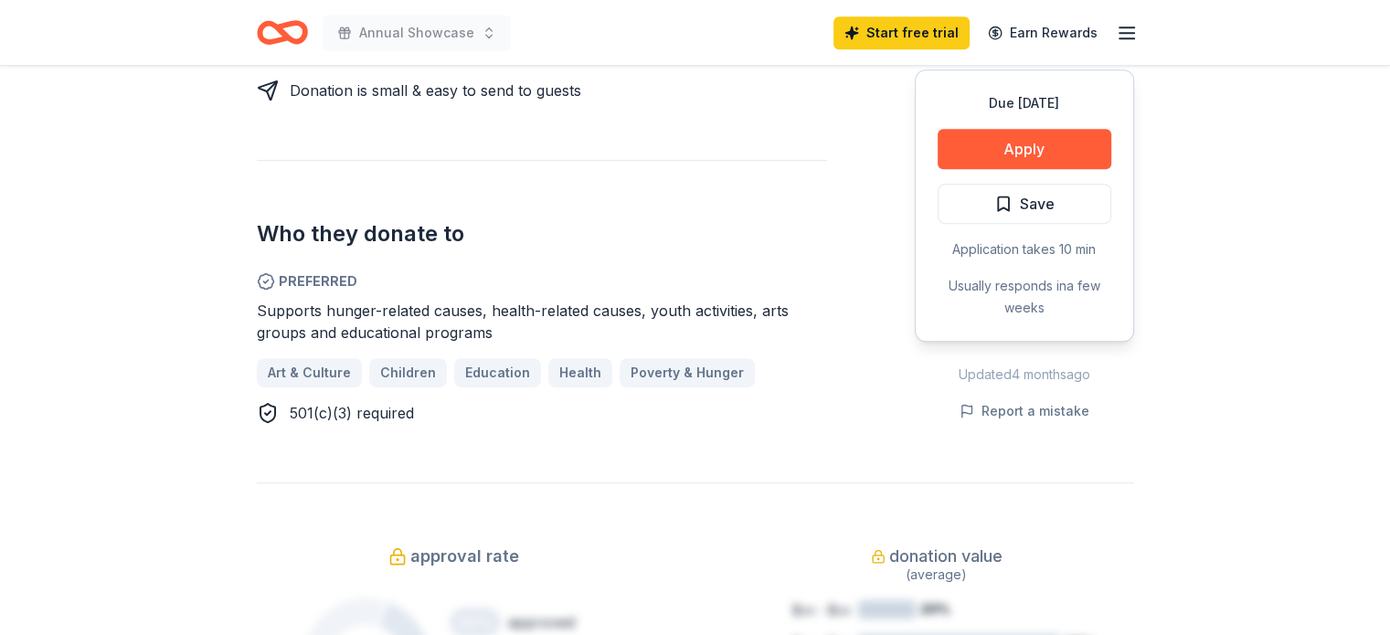
scroll to position [767, 0]
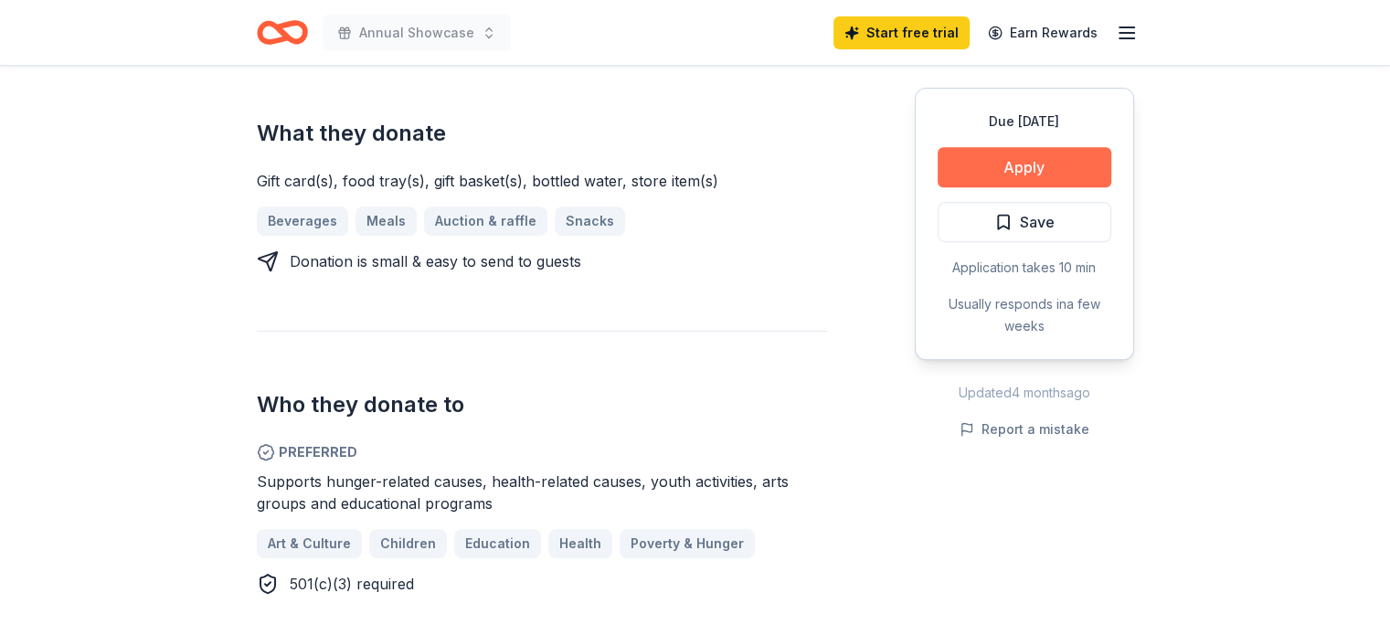
click at [1083, 162] on button "Apply" at bounding box center [1025, 167] width 174 height 40
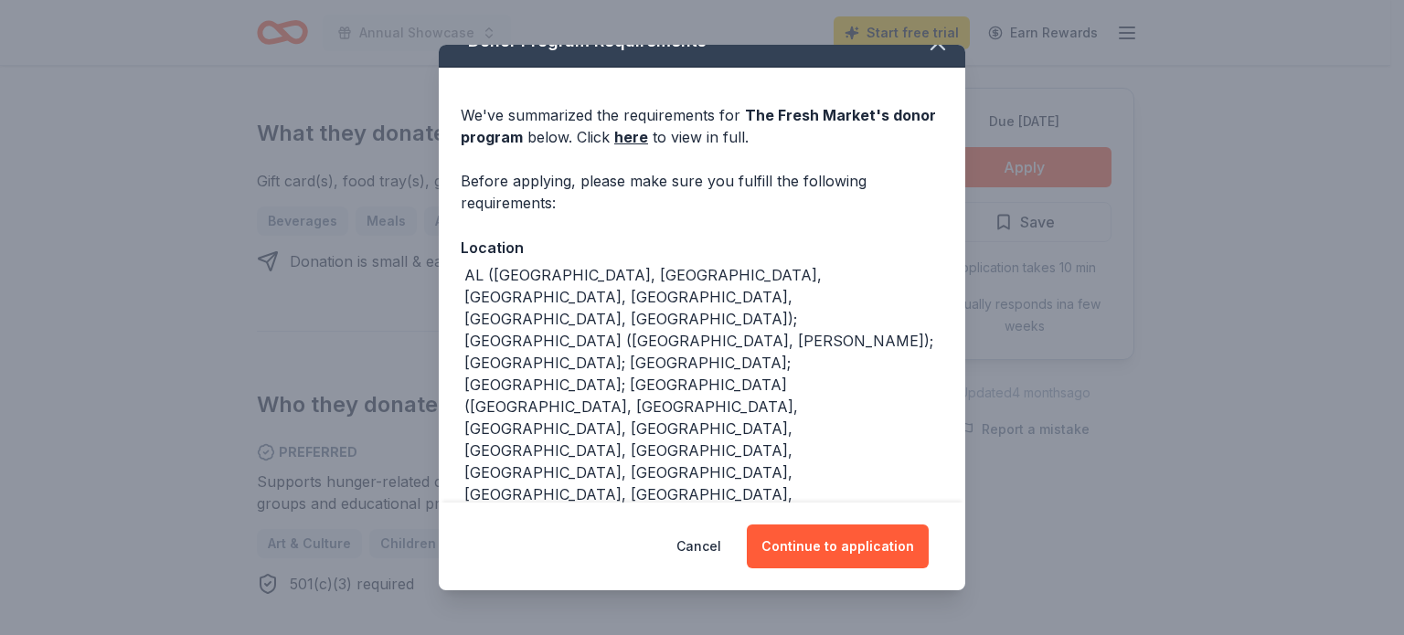
scroll to position [31, 0]
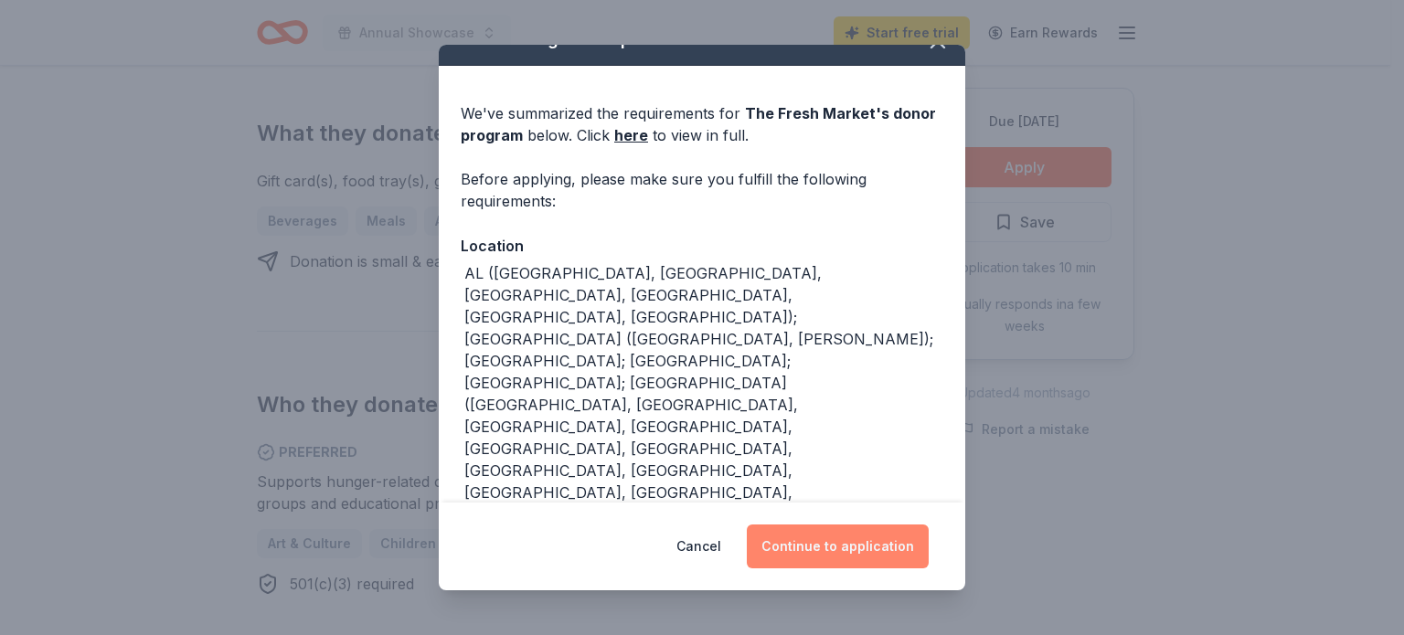
click at [866, 546] on button "Continue to application" at bounding box center [838, 547] width 182 height 44
